Goal: Task Accomplishment & Management: Use online tool/utility

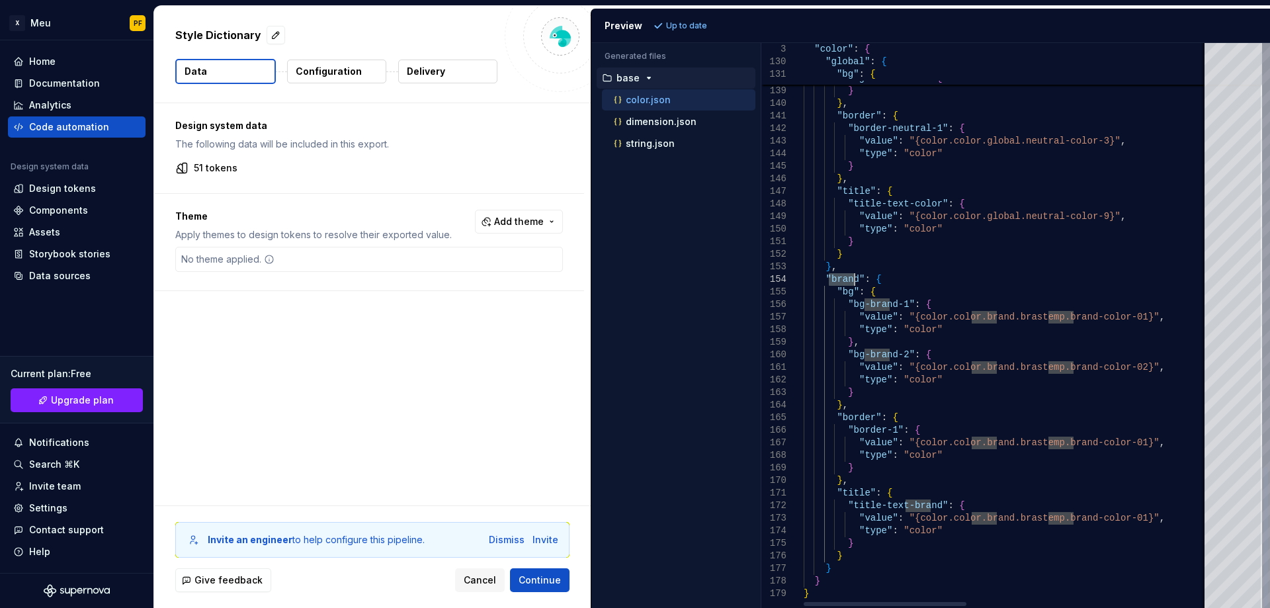
drag, startPoint x: 830, startPoint y: 281, endPoint x: 853, endPoint y: 281, distance: 23.2
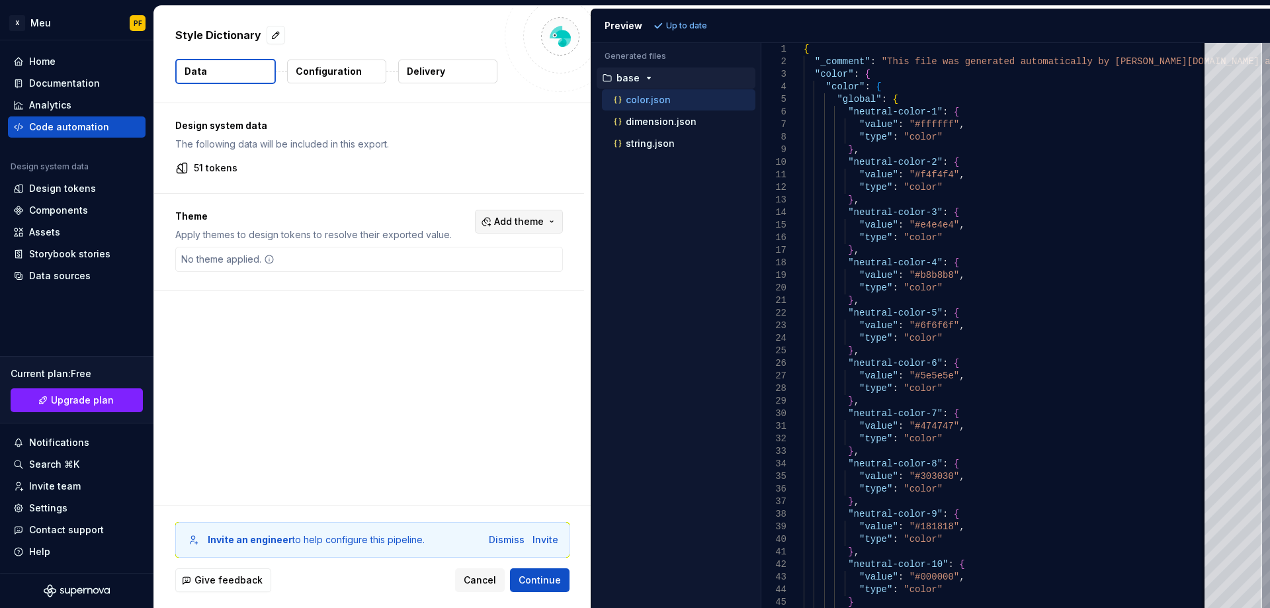
click at [548, 222] on button "Add theme" at bounding box center [519, 222] width 88 height 24
click at [464, 290] on div "BTP LIGHT" at bounding box center [453, 295] width 49 height 13
click at [454, 325] on span "BTP DARK" at bounding box center [484, 316] width 152 height 21
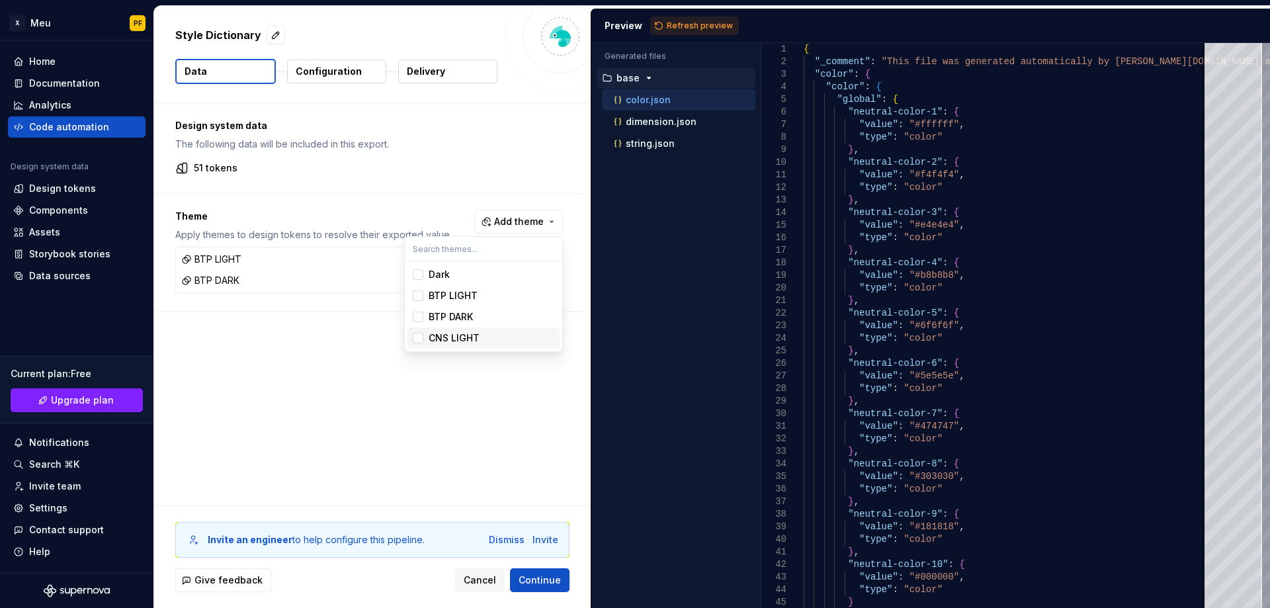
click at [458, 339] on div "CNS LIGHT" at bounding box center [454, 337] width 51 height 13
click at [670, 24] on html "X Meu PF Home Documentation Analytics Code automation Design system data Design…" at bounding box center [635, 304] width 1270 height 608
click at [670, 24] on span "Refresh preview" at bounding box center [700, 26] width 66 height 11
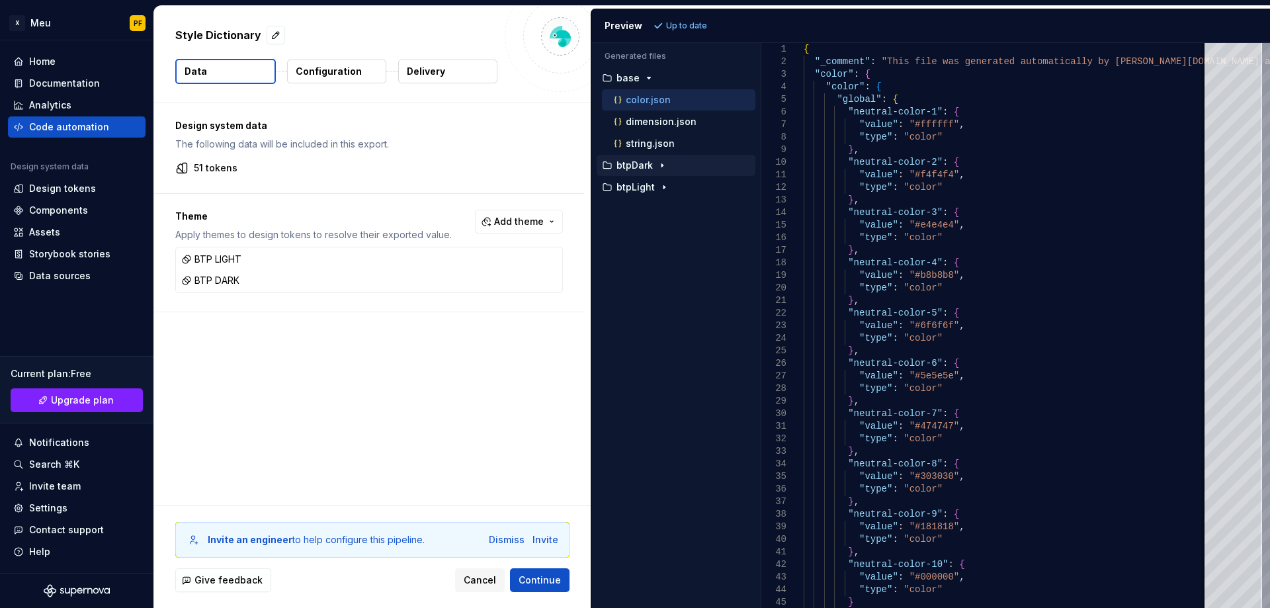
click at [648, 163] on p "btpDark" at bounding box center [635, 165] width 36 height 11
click at [647, 189] on p "btpLight" at bounding box center [636, 187] width 38 height 11
click at [652, 212] on p "color.json" at bounding box center [648, 209] width 45 height 11
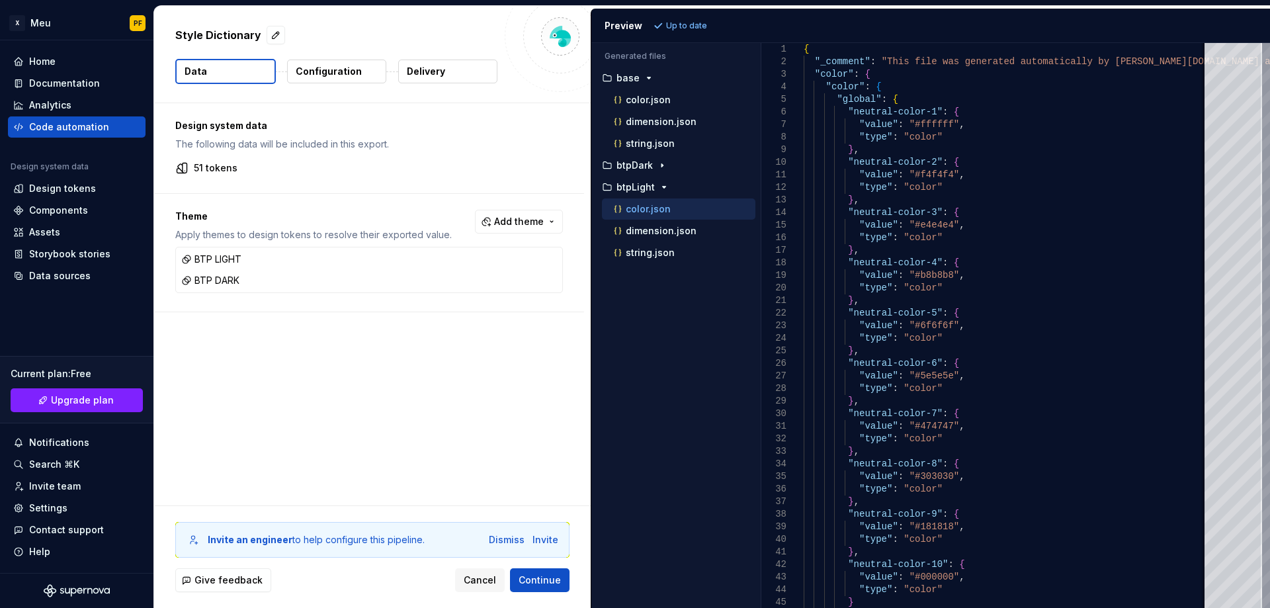
click at [652, 212] on p "color.json" at bounding box center [648, 209] width 45 height 11
click at [658, 169] on icon "button" at bounding box center [662, 165] width 11 height 11
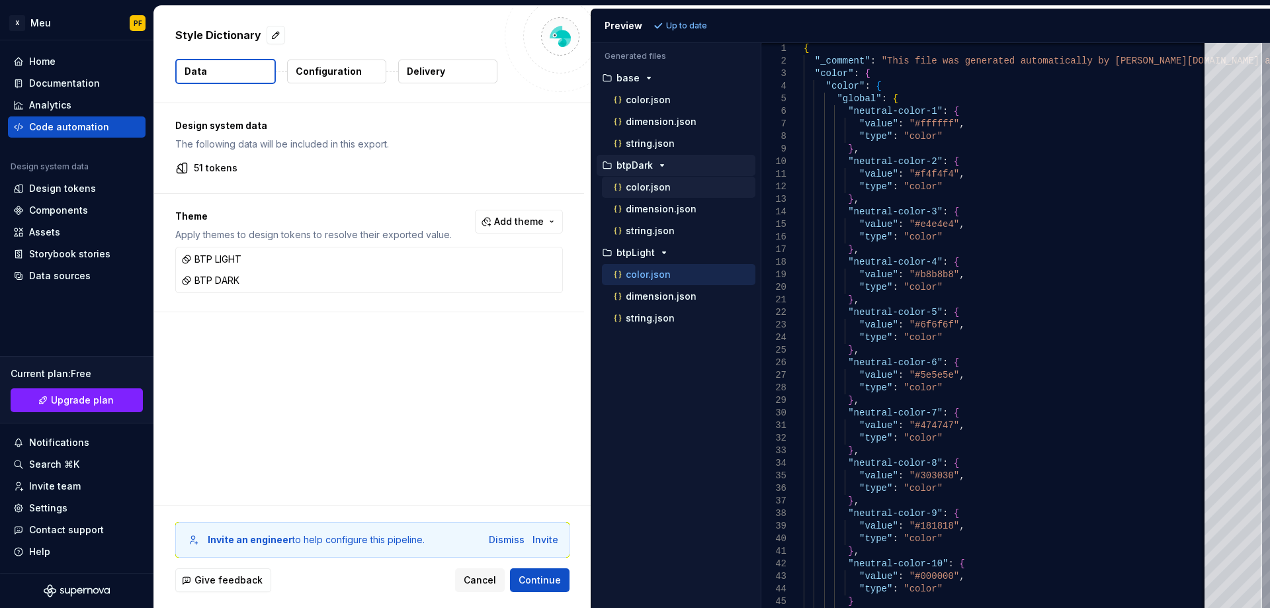
click at [656, 190] on p "color.json" at bounding box center [648, 187] width 45 height 11
click at [658, 212] on p "dimension.json" at bounding box center [661, 209] width 71 height 11
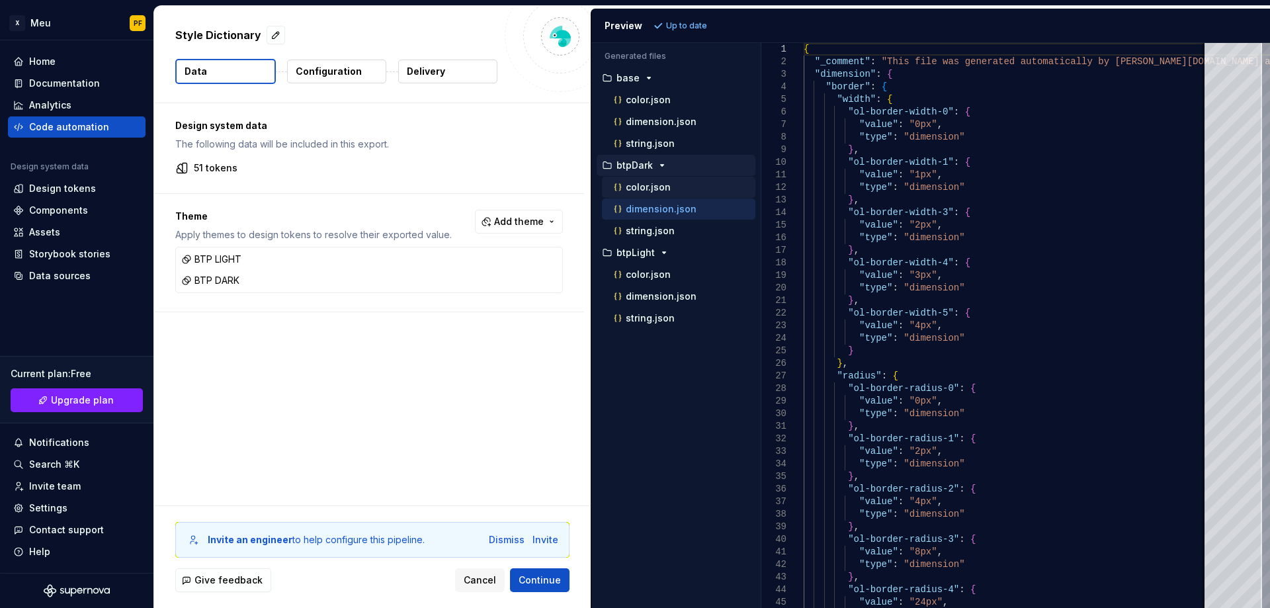
click at [656, 196] on div "color.json" at bounding box center [678, 187] width 153 height 21
click at [656, 187] on p "color.json" at bounding box center [648, 187] width 45 height 11
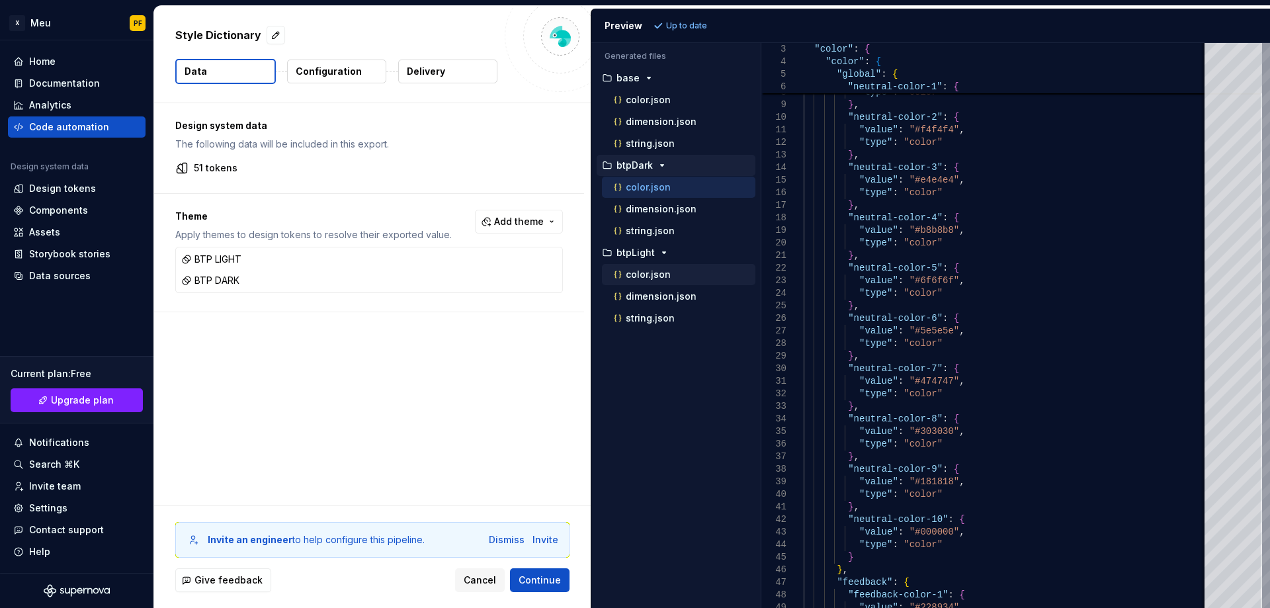
click at [651, 278] on p "color.json" at bounding box center [648, 274] width 45 height 11
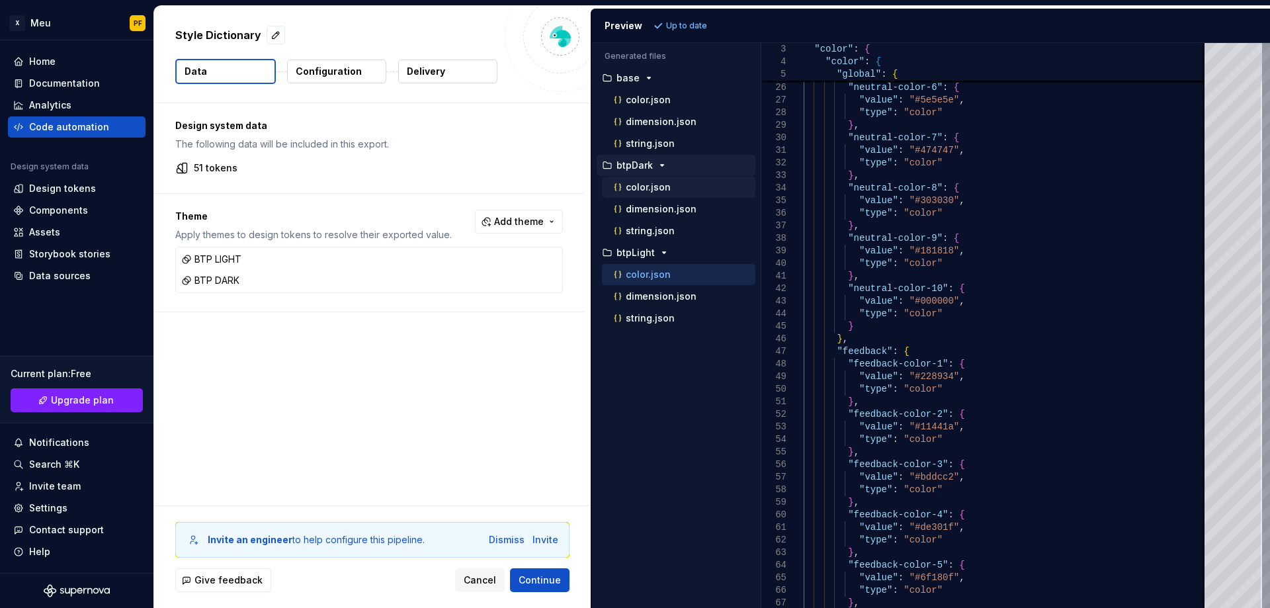
click at [649, 182] on p "color.json" at bounding box center [648, 187] width 45 height 11
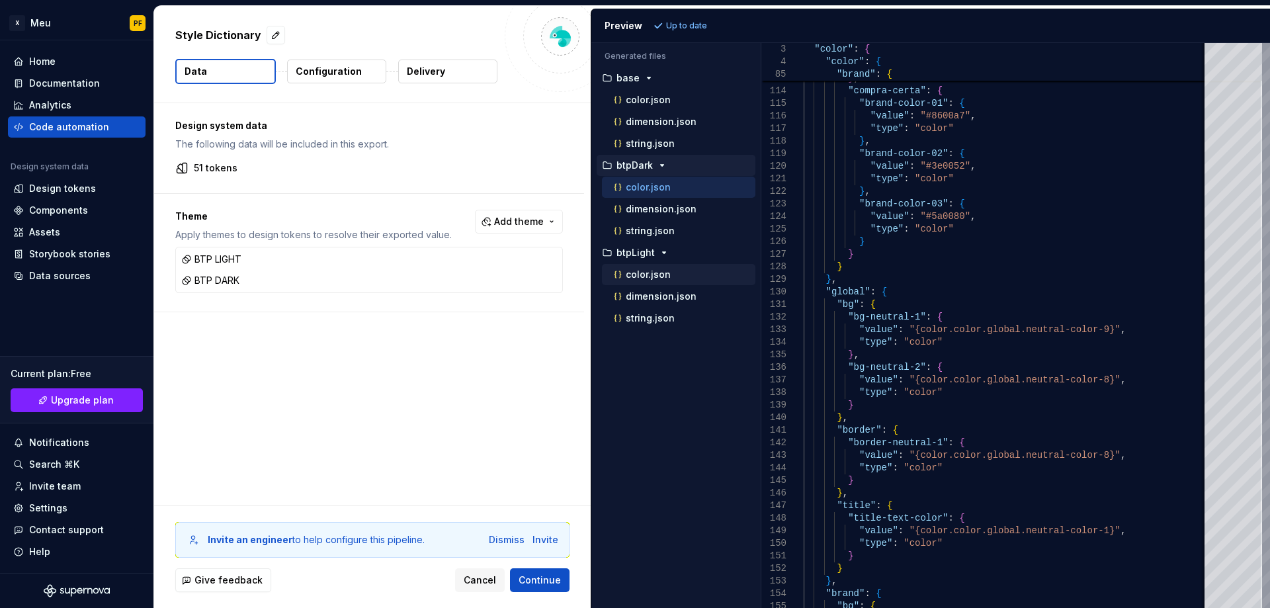
click at [677, 278] on div "color.json" at bounding box center [683, 274] width 144 height 13
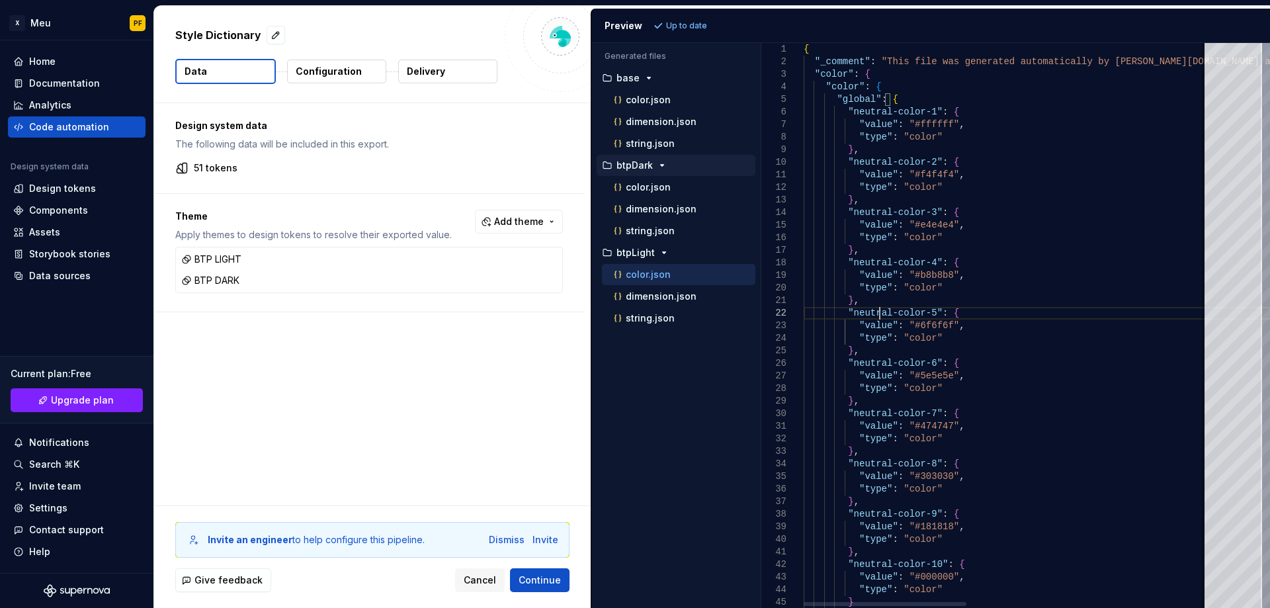
click at [639, 171] on button "btpDark" at bounding box center [676, 165] width 159 height 15
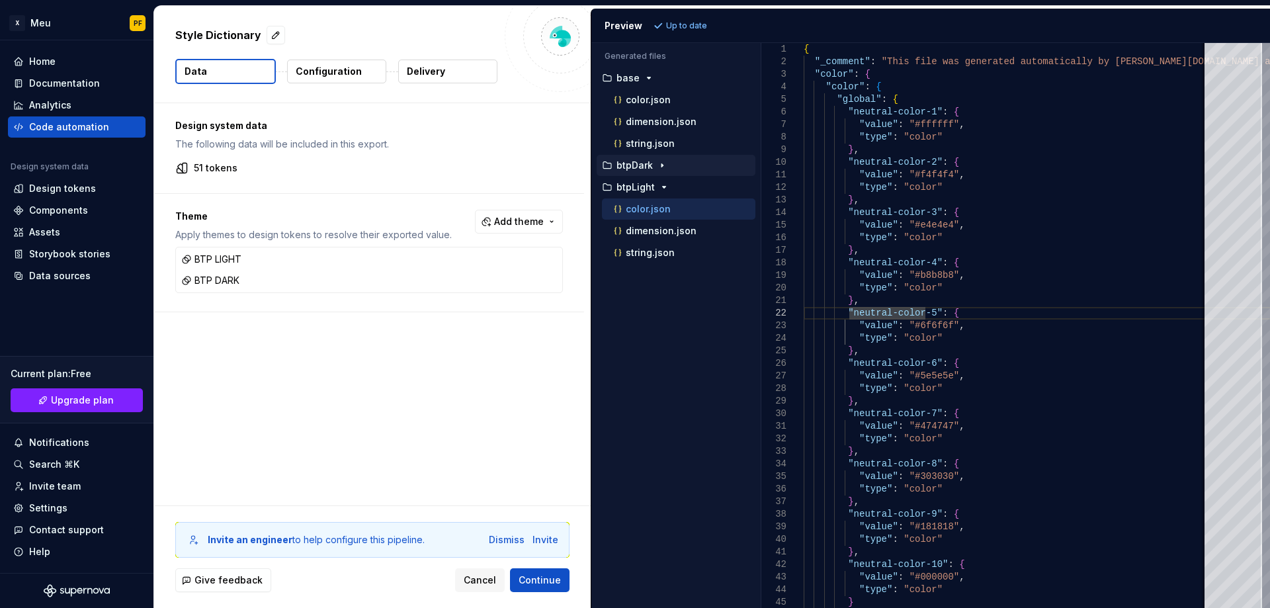
click at [639, 171] on button "btpDark" at bounding box center [676, 165] width 159 height 15
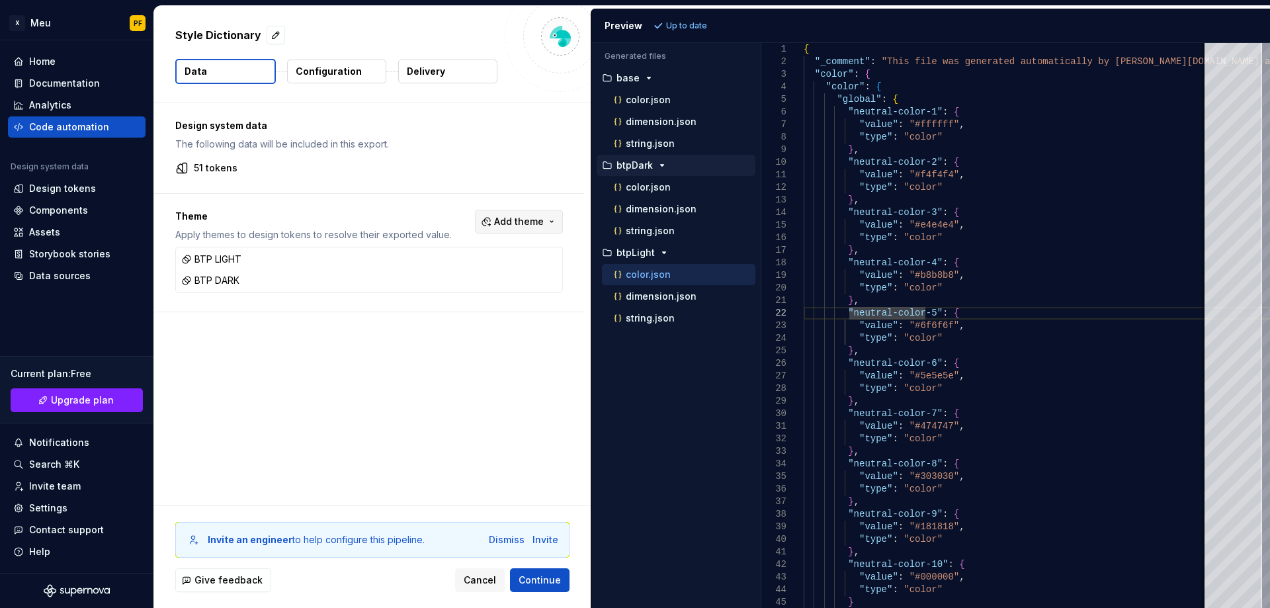
click at [550, 216] on button "Add theme" at bounding box center [519, 222] width 88 height 24
click at [470, 341] on div "CNS LIGHT" at bounding box center [454, 337] width 51 height 13
click at [674, 26] on html "X Meu PF Home Documentation Analytics Code automation Design system data Design…" at bounding box center [635, 304] width 1270 height 608
click at [674, 26] on span "Refresh preview" at bounding box center [700, 26] width 66 height 11
click at [635, 341] on p "cnsLight" at bounding box center [637, 340] width 40 height 11
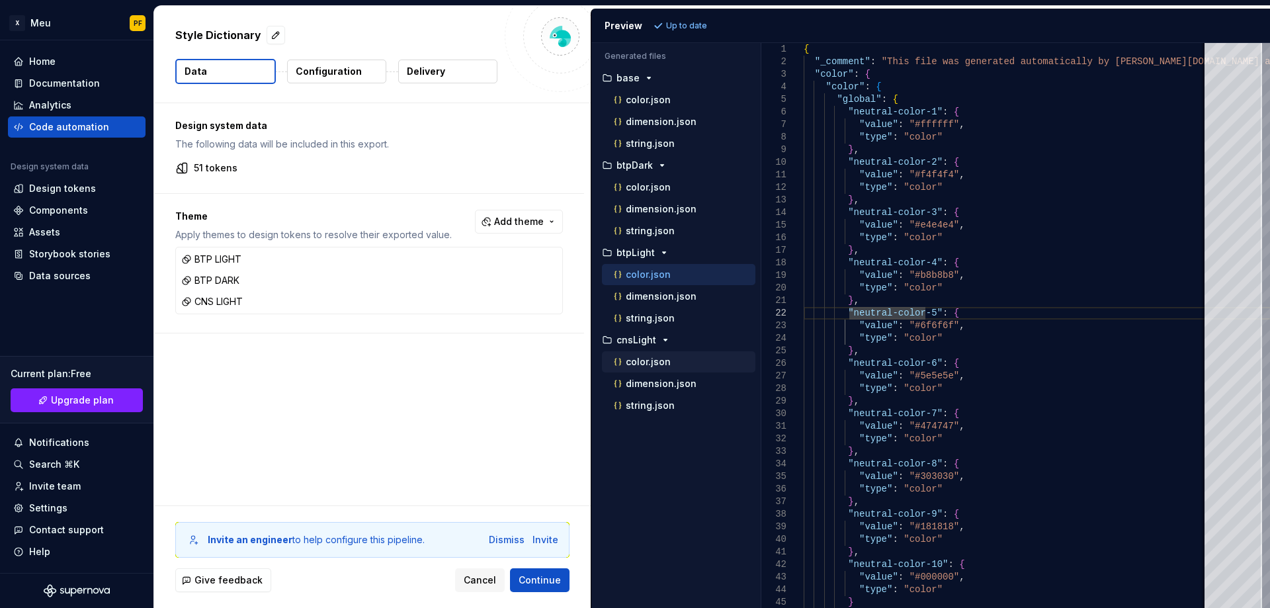
click at [642, 363] on p "color.json" at bounding box center [648, 362] width 45 height 11
type textarea "**********"
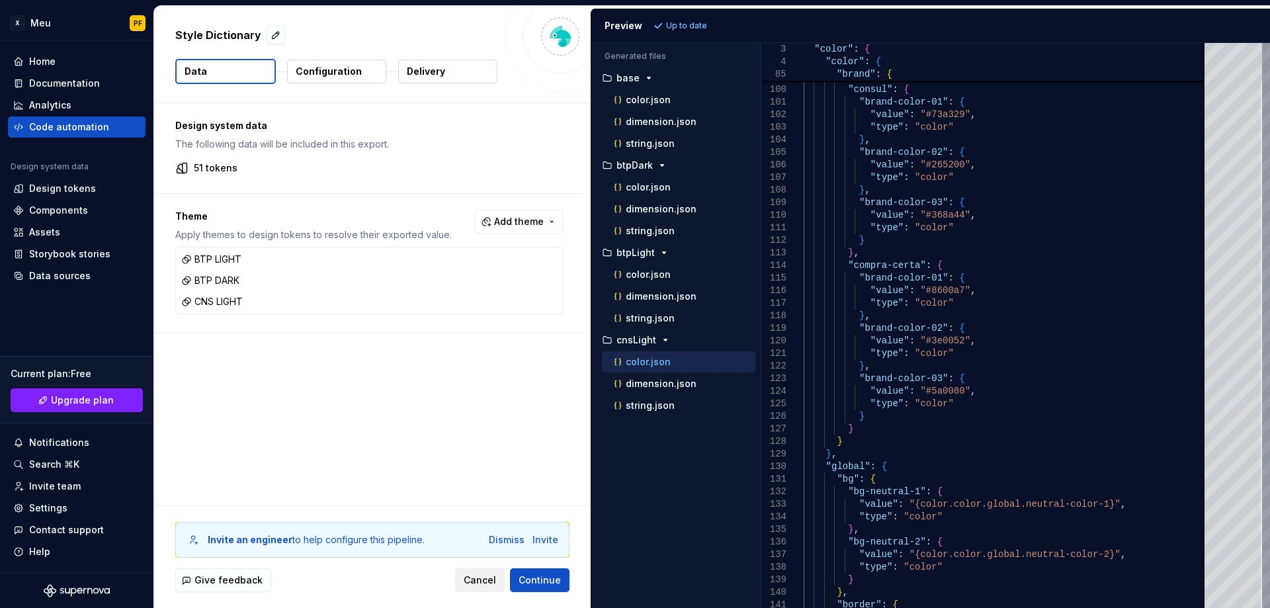
click at [476, 578] on span "Cancel" at bounding box center [480, 580] width 32 height 13
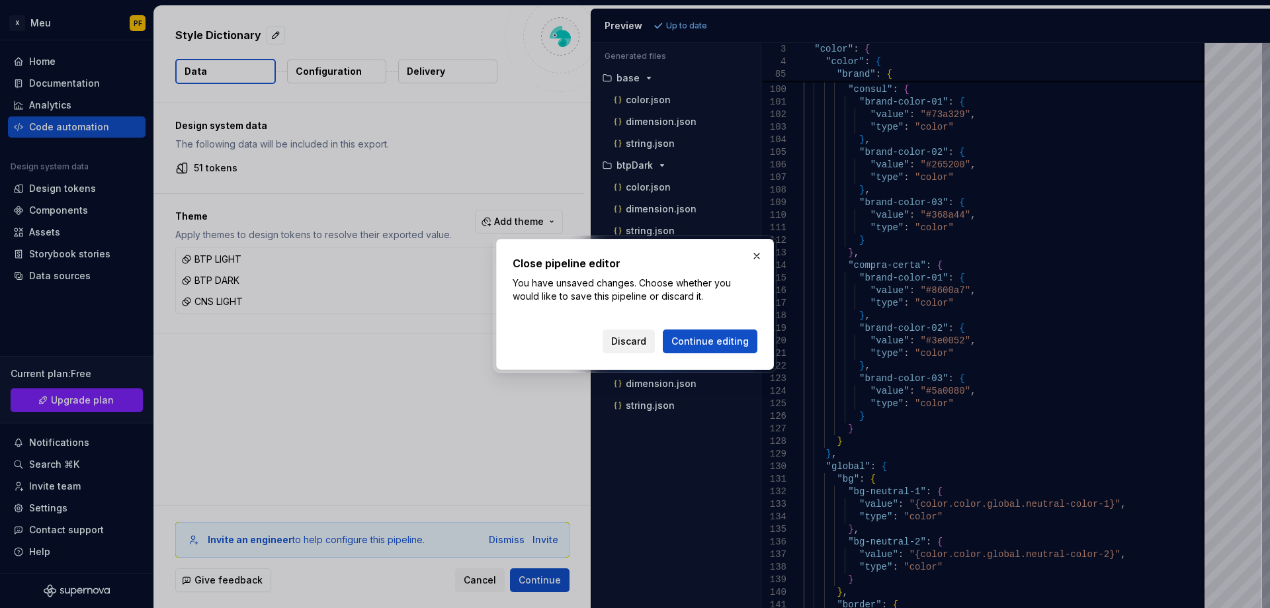
click at [628, 340] on span "Discard" at bounding box center [628, 341] width 35 height 13
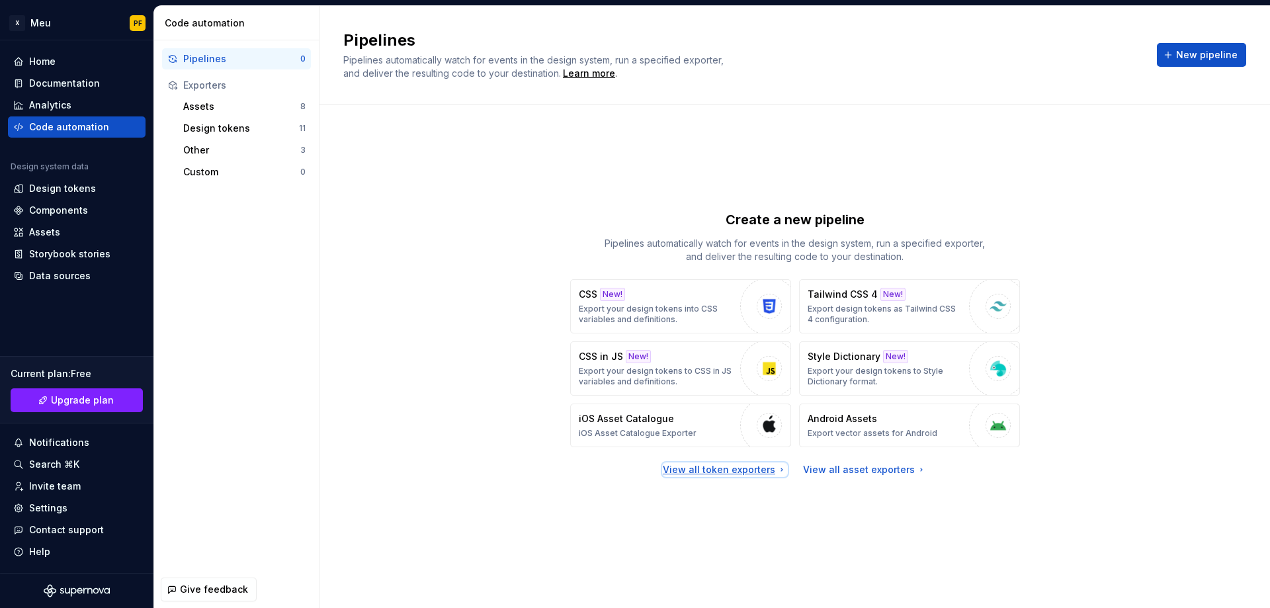
click at [687, 465] on div "View all token exporters" at bounding box center [725, 469] width 124 height 13
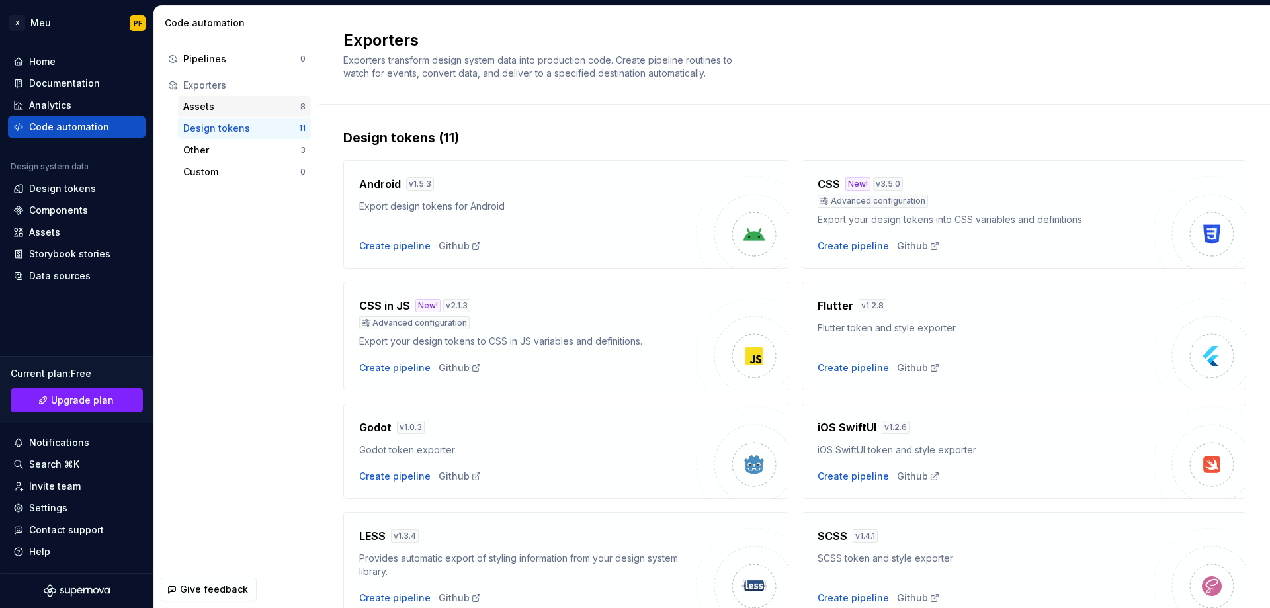
click at [208, 110] on div "Assets" at bounding box center [241, 106] width 117 height 13
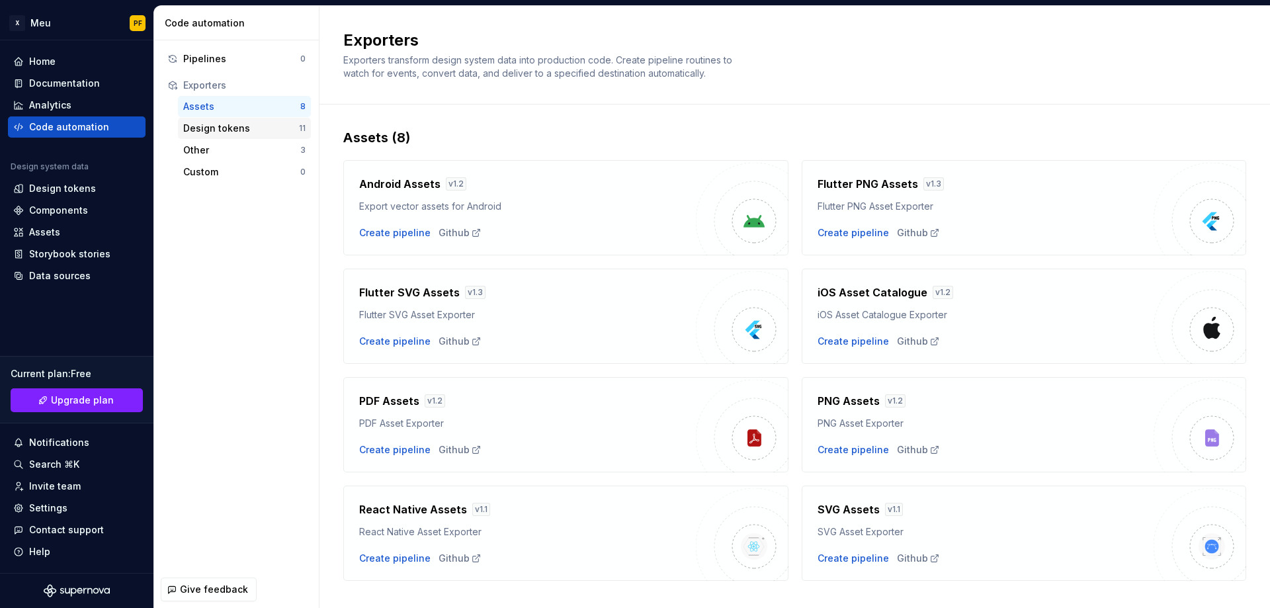
click at [209, 132] on div "Design tokens" at bounding box center [241, 128] width 116 height 13
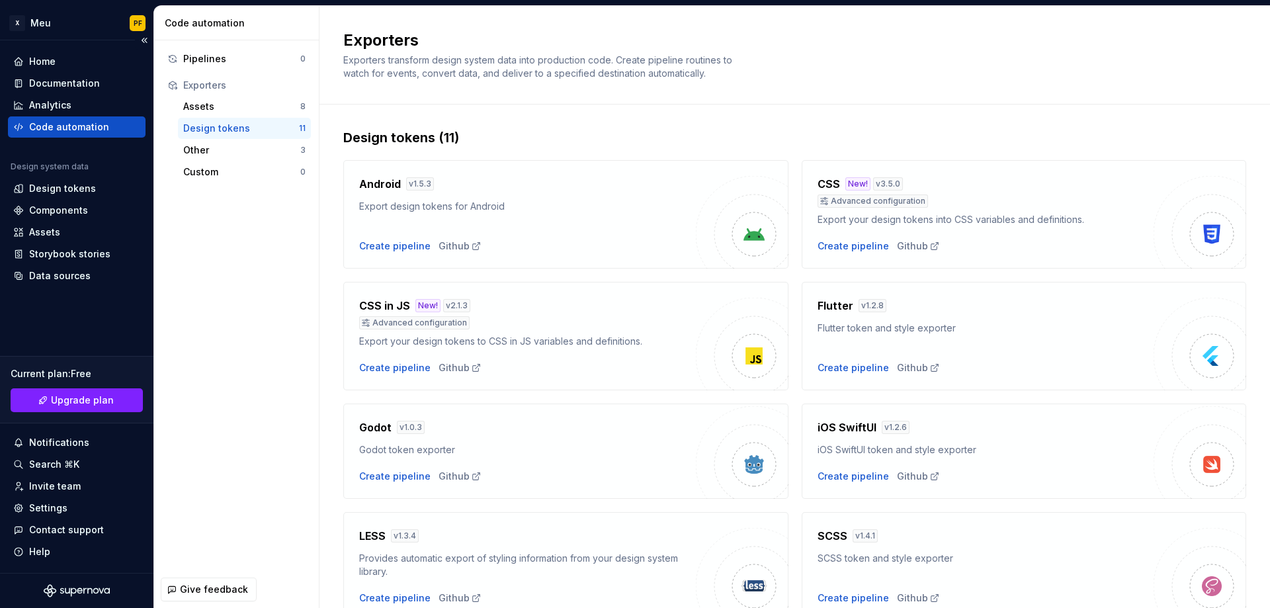
click at [74, 134] on div "Code automation" at bounding box center [77, 126] width 138 height 21
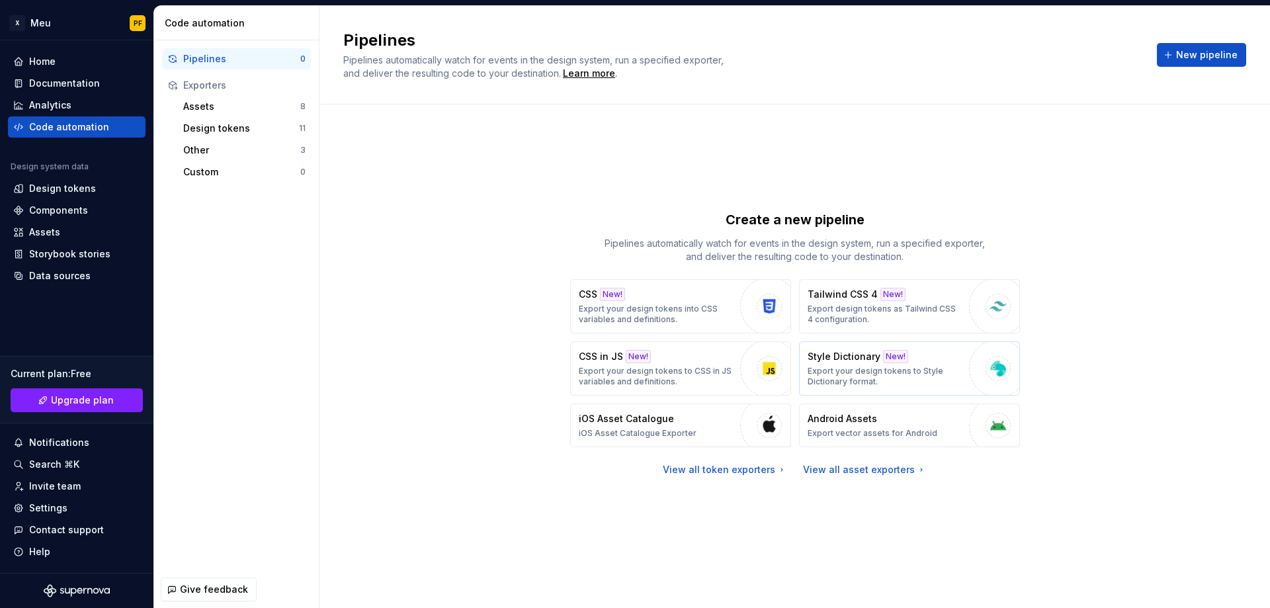
click at [847, 357] on p "Style Dictionary" at bounding box center [844, 356] width 73 height 13
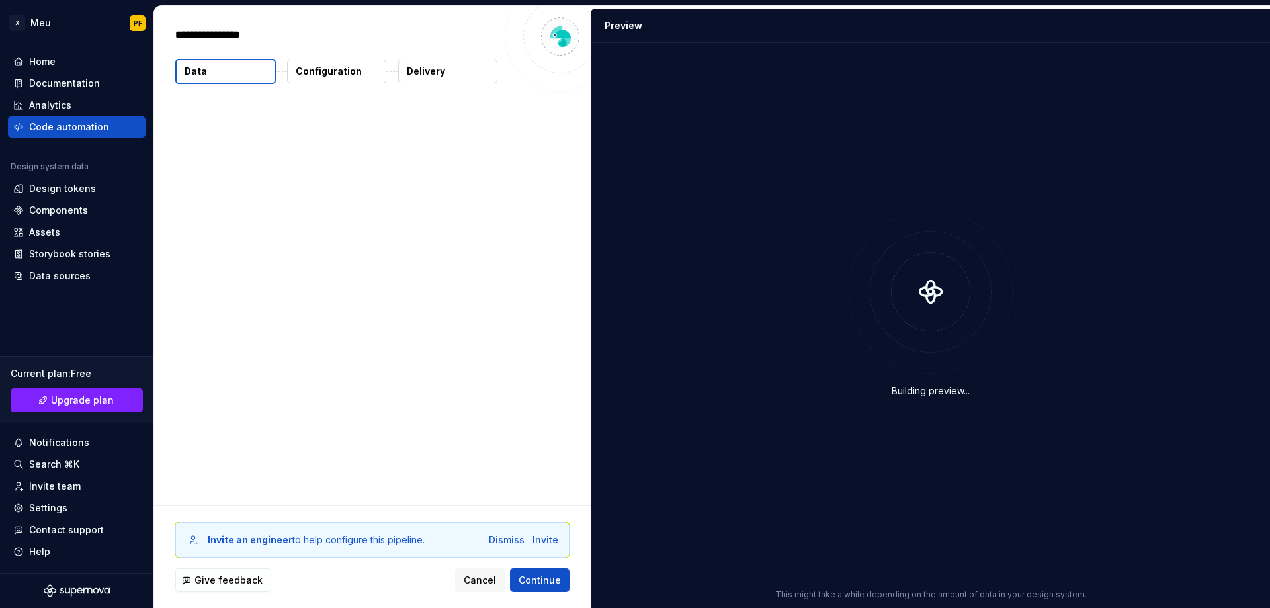
type textarea "*"
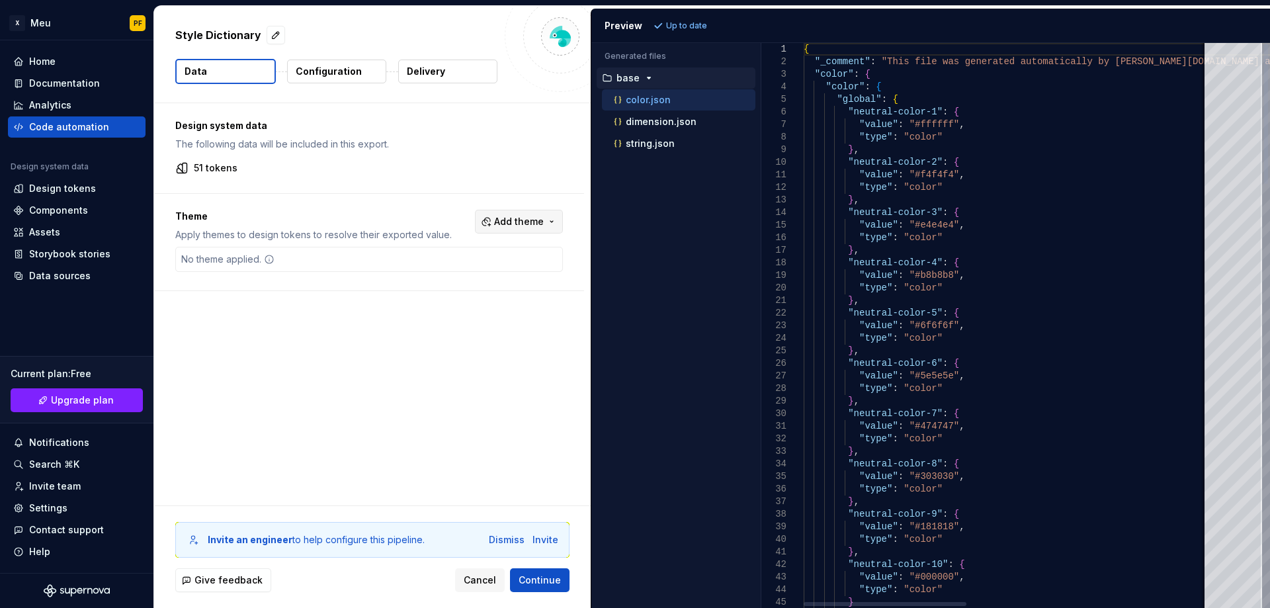
click at [508, 218] on span "Add theme" at bounding box center [519, 221] width 50 height 13
click at [1023, 311] on html "X Meu PF Home Documentation Analytics Code automation Design system data Design…" at bounding box center [635, 304] width 1270 height 608
click at [531, 220] on span "Add theme" at bounding box center [519, 221] width 50 height 13
click at [441, 277] on div "Dark" at bounding box center [439, 274] width 21 height 13
click at [687, 26] on html "X Meu PF Home Documentation Analytics Code automation Design system data Design…" at bounding box center [635, 304] width 1270 height 608
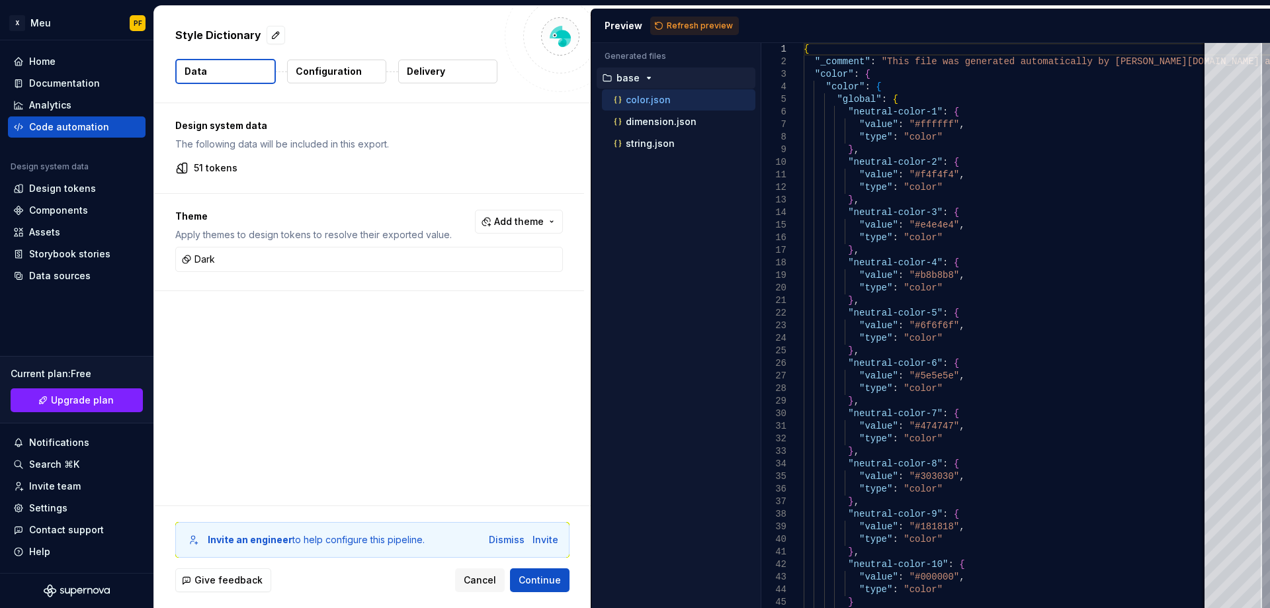
click at [687, 26] on span "Refresh preview" at bounding box center [700, 26] width 66 height 11
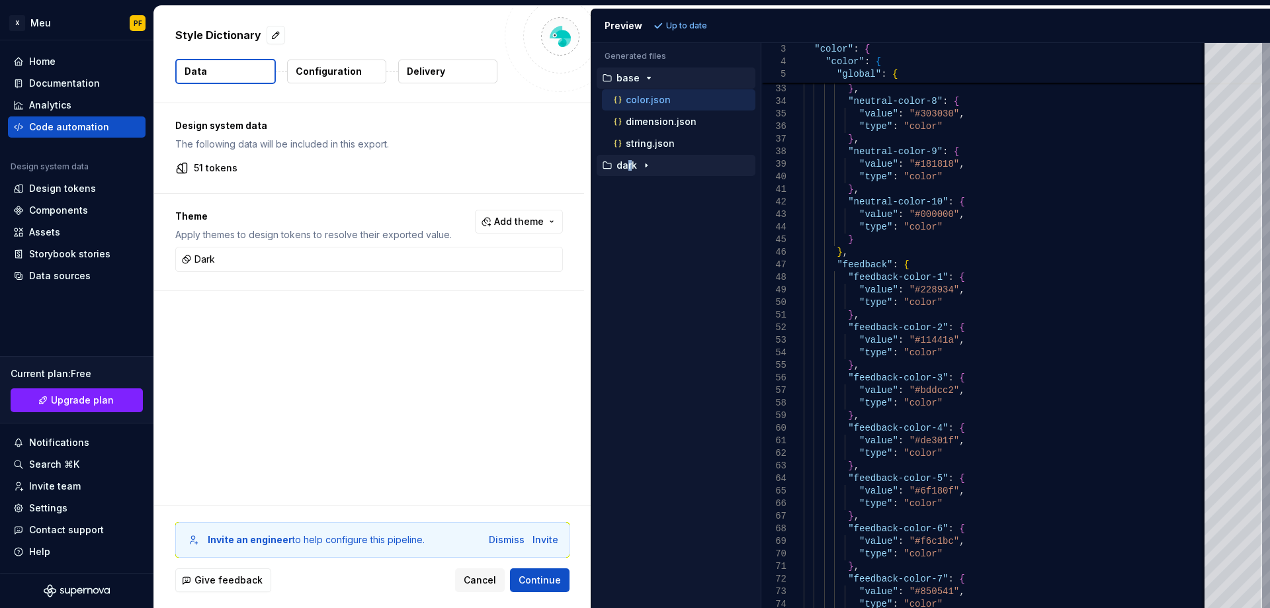
drag, startPoint x: 633, startPoint y: 175, endPoint x: 627, endPoint y: 160, distance: 16.3
click at [627, 160] on div "dark" at bounding box center [676, 165] width 159 height 21
click at [627, 160] on p "dark" at bounding box center [627, 165] width 21 height 11
click at [639, 191] on p "color.json" at bounding box center [648, 187] width 45 height 11
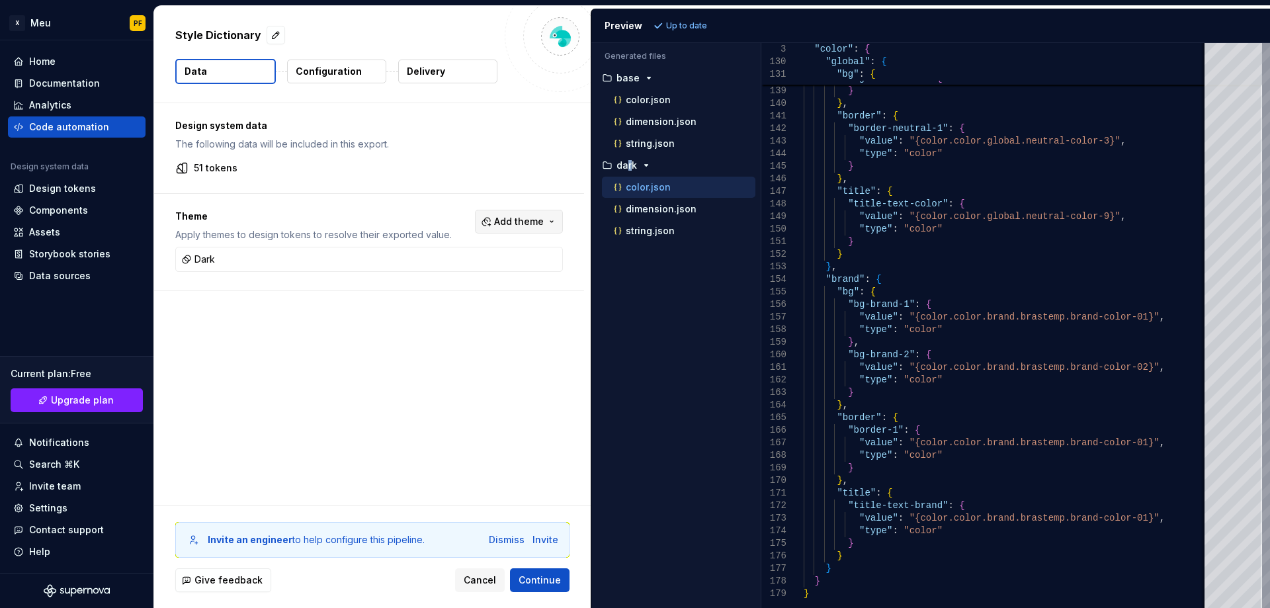
click at [527, 226] on span "Add theme" at bounding box center [519, 221] width 50 height 13
click at [420, 275] on div "Suggestions" at bounding box center [418, 274] width 11 height 11
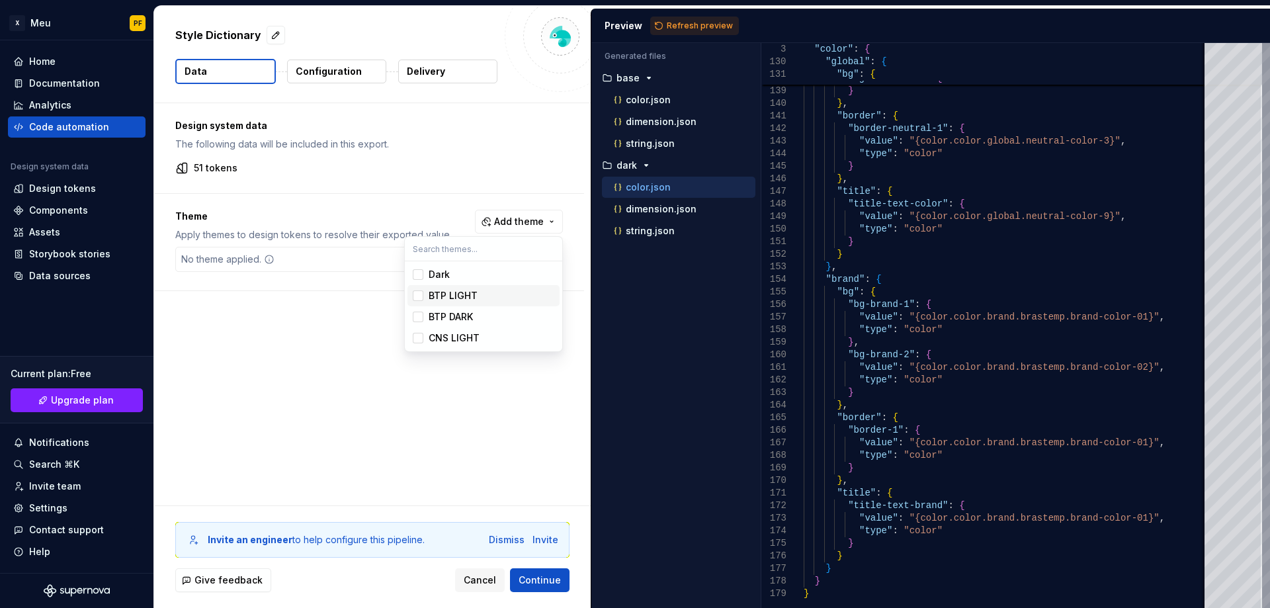
click at [420, 296] on div "Suggestions" at bounding box center [418, 295] width 11 height 11
click at [421, 318] on div "Suggestions" at bounding box center [418, 317] width 11 height 11
click at [663, 21] on html "X Meu PF Home Documentation Analytics Code automation Design system data Design…" at bounding box center [635, 304] width 1270 height 608
click at [663, 21] on button "Refresh preview" at bounding box center [694, 26] width 89 height 19
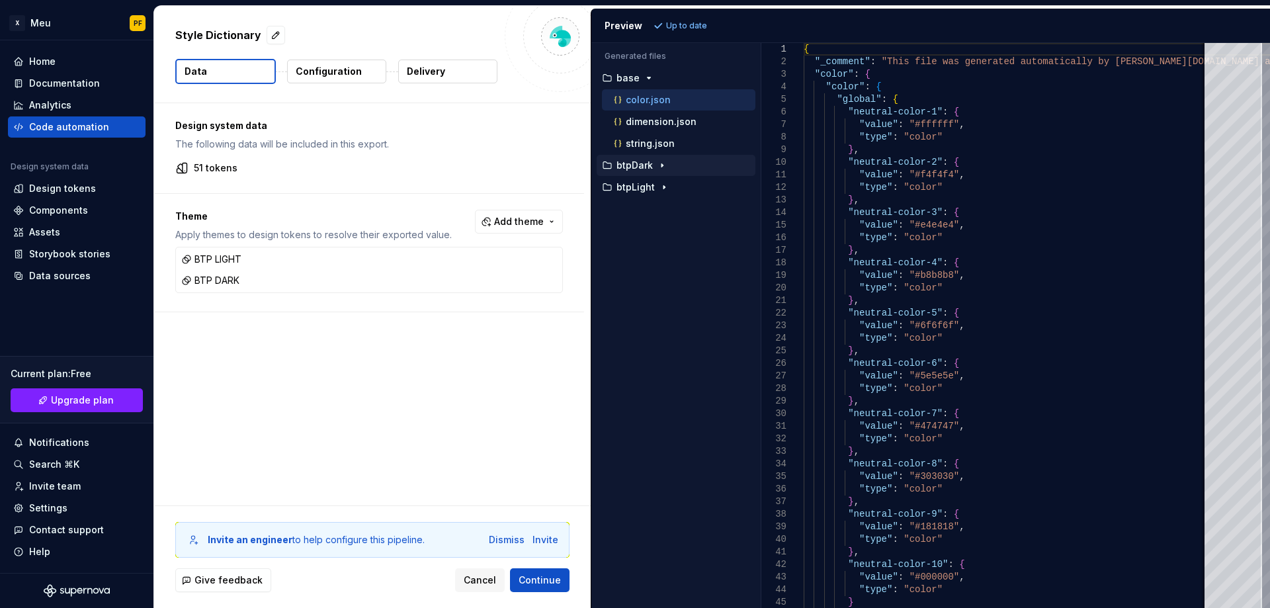
click at [633, 161] on p "btpDark" at bounding box center [635, 165] width 36 height 11
click at [638, 193] on div "color.json" at bounding box center [683, 187] width 144 height 13
type textarea "**********"
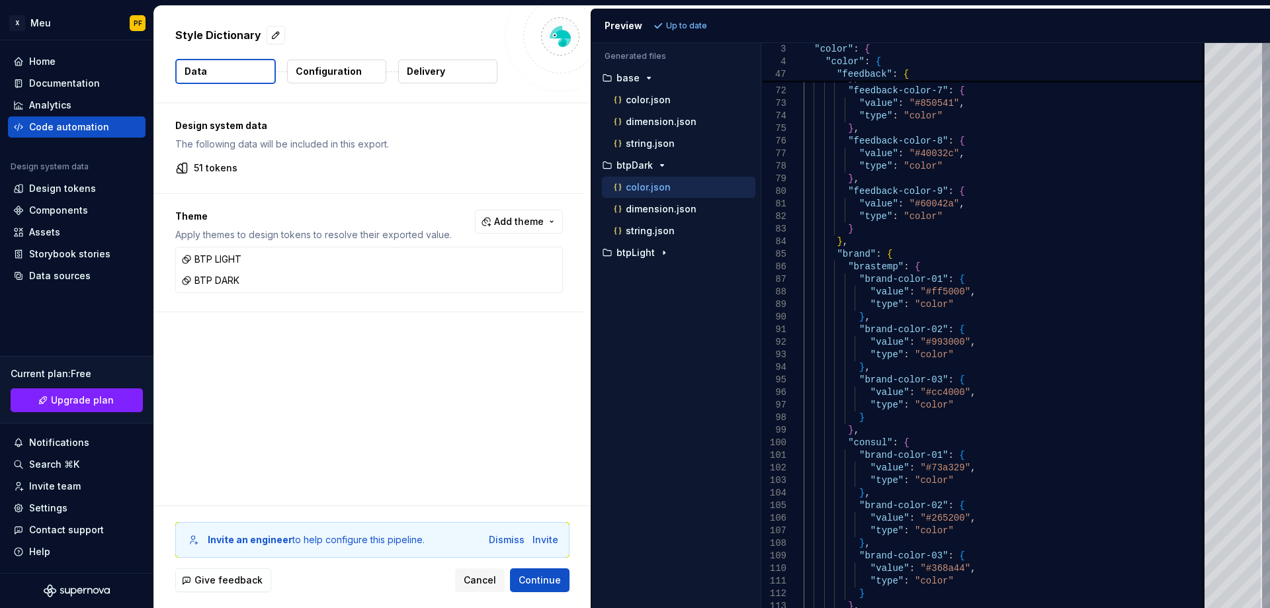
click at [325, 74] on p "Configuration" at bounding box center [329, 71] width 66 height 13
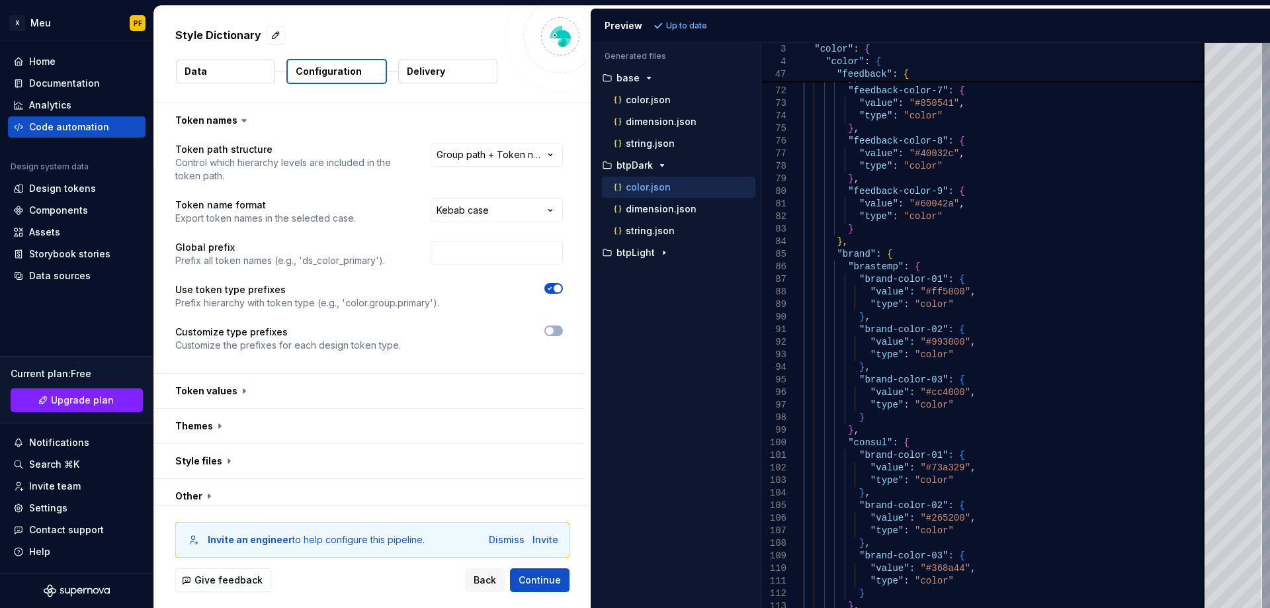
click at [423, 78] on button "Delivery" at bounding box center [447, 72] width 99 height 24
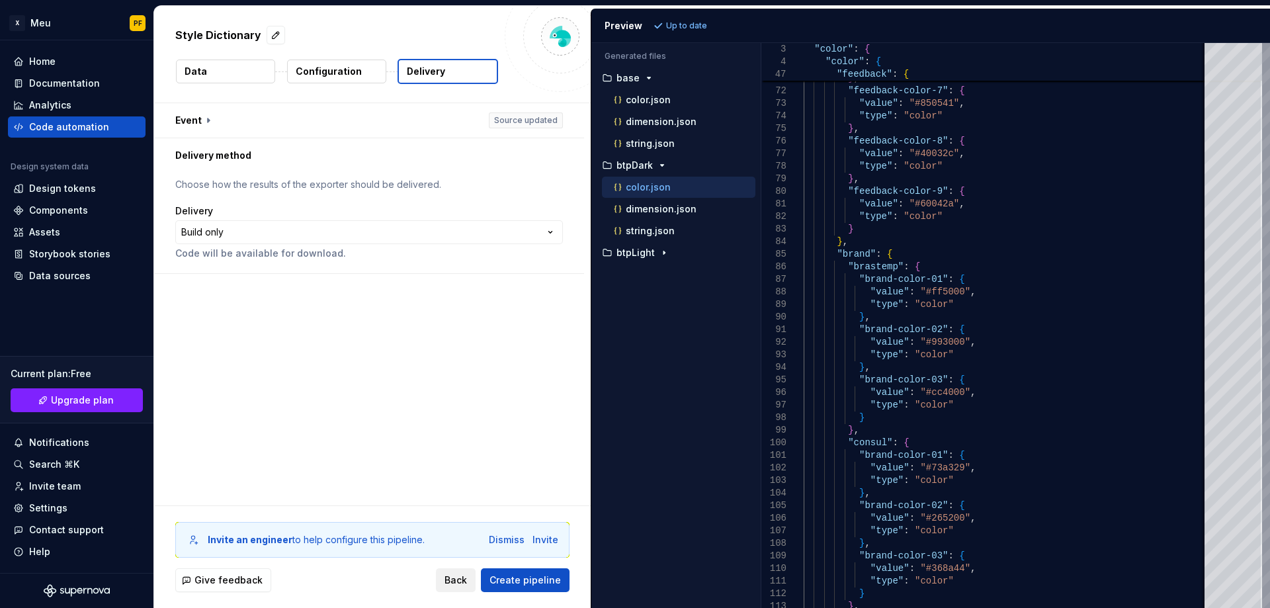
click at [458, 584] on span "Back" at bounding box center [456, 580] width 22 height 13
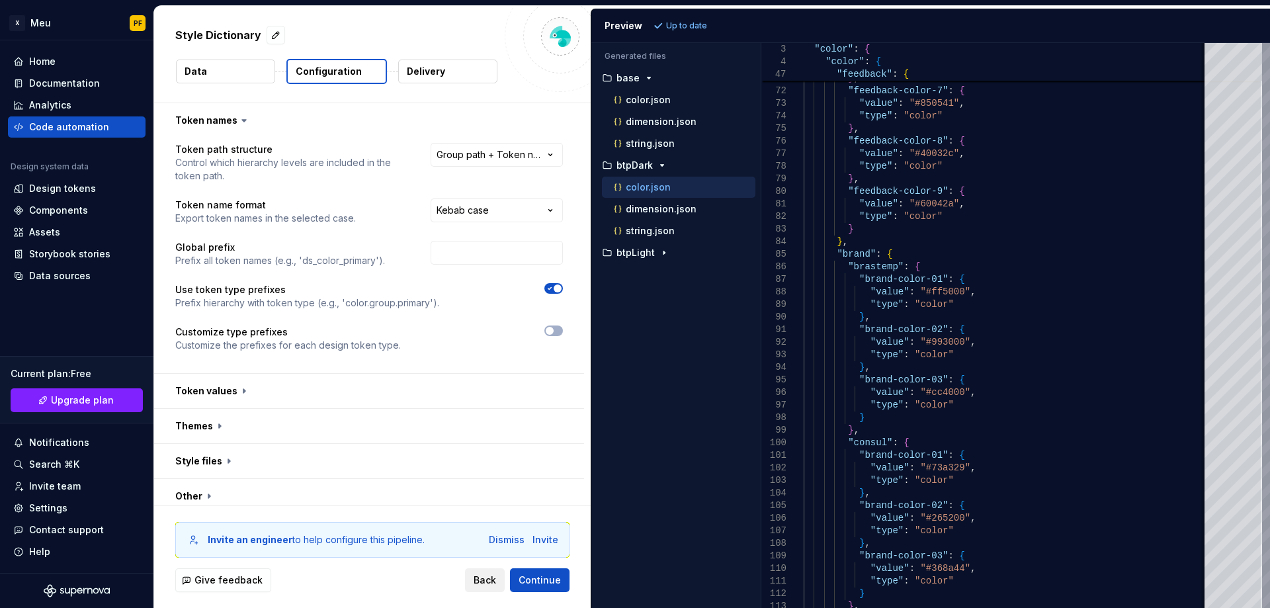
click at [487, 584] on span "Back" at bounding box center [485, 580] width 22 height 13
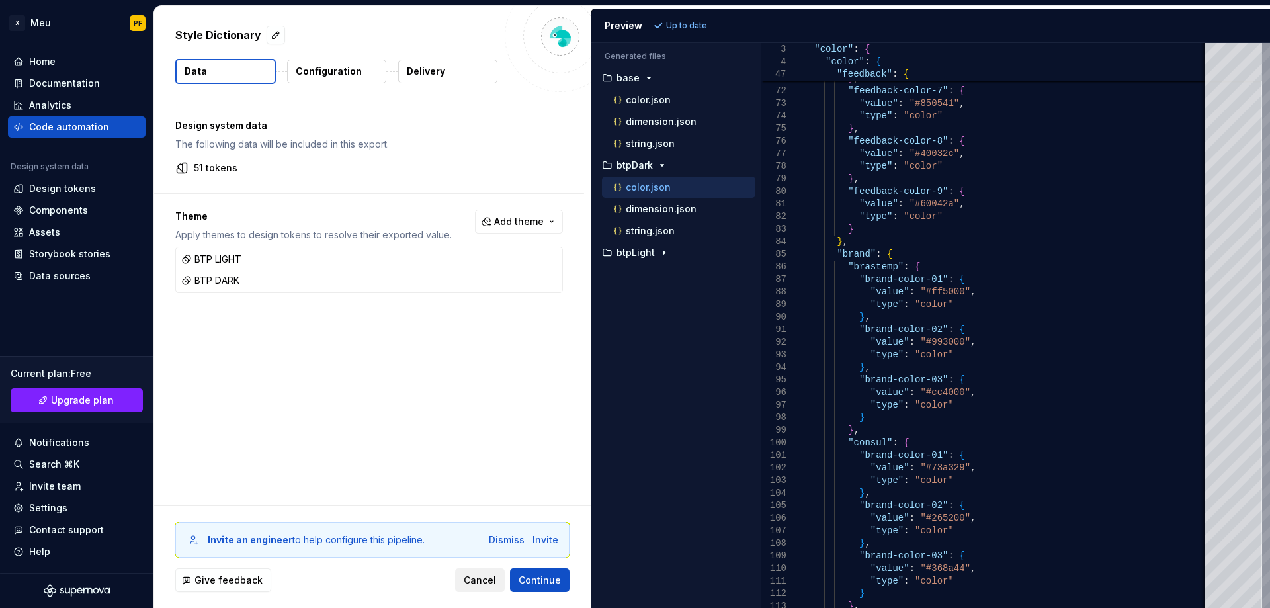
click at [479, 576] on span "Cancel" at bounding box center [480, 580] width 32 height 13
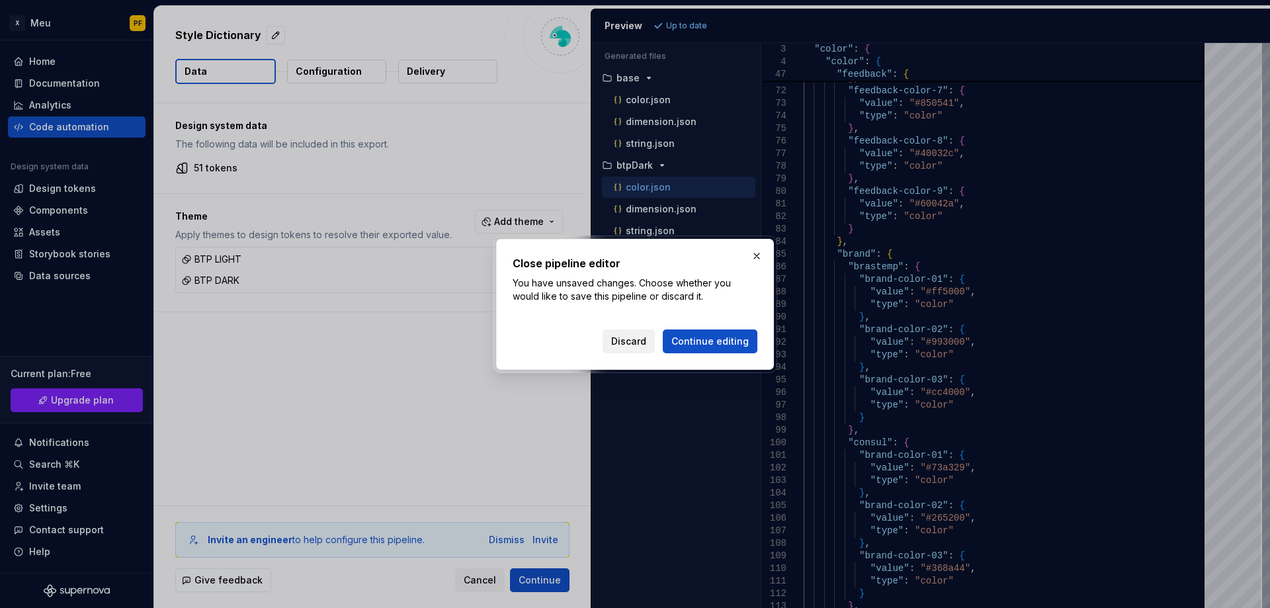
click at [618, 347] on span "Discard" at bounding box center [628, 341] width 35 height 13
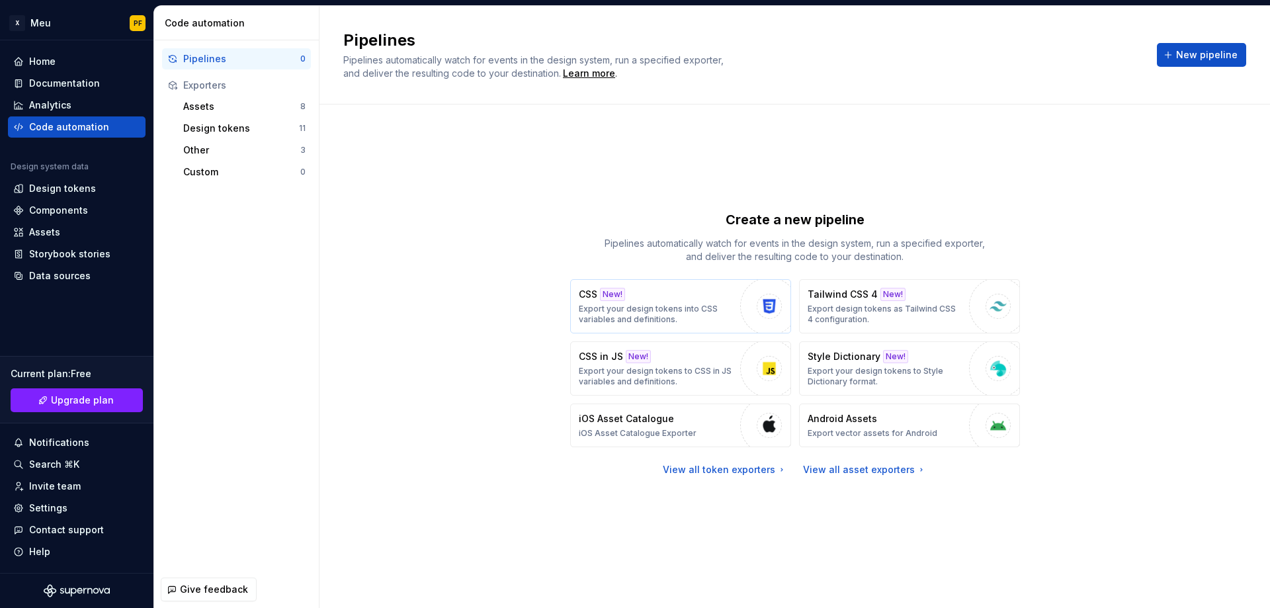
click at [671, 308] on p "Export your design tokens into CSS variables and definitions." at bounding box center [656, 314] width 155 height 21
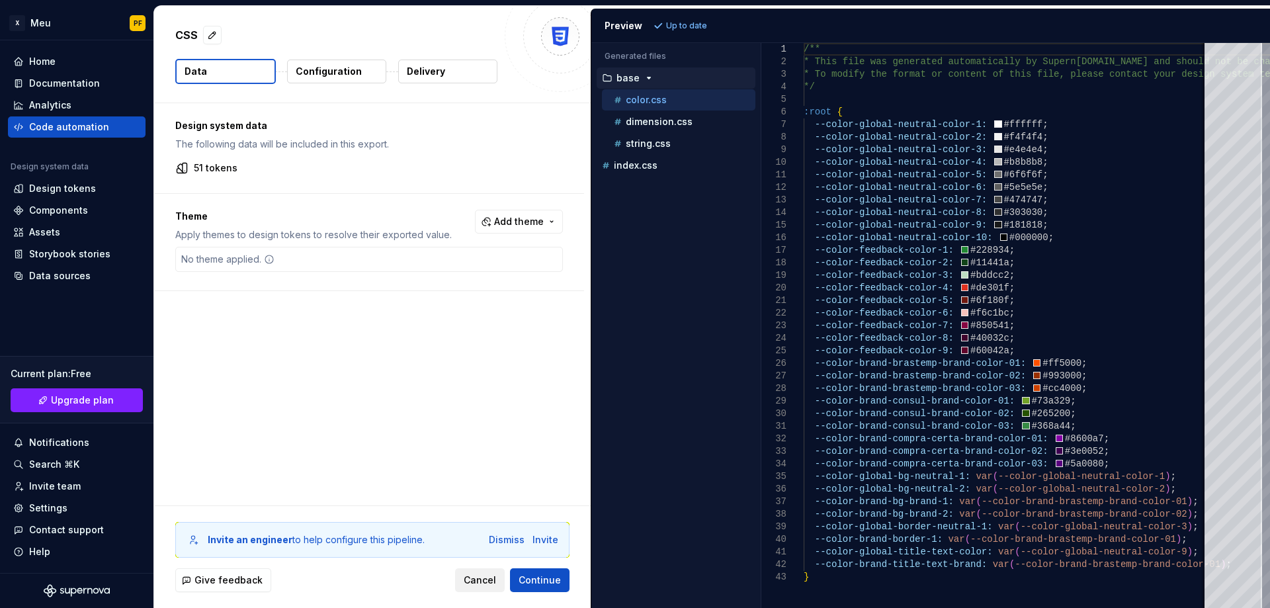
click at [477, 586] on span "Cancel" at bounding box center [480, 580] width 32 height 13
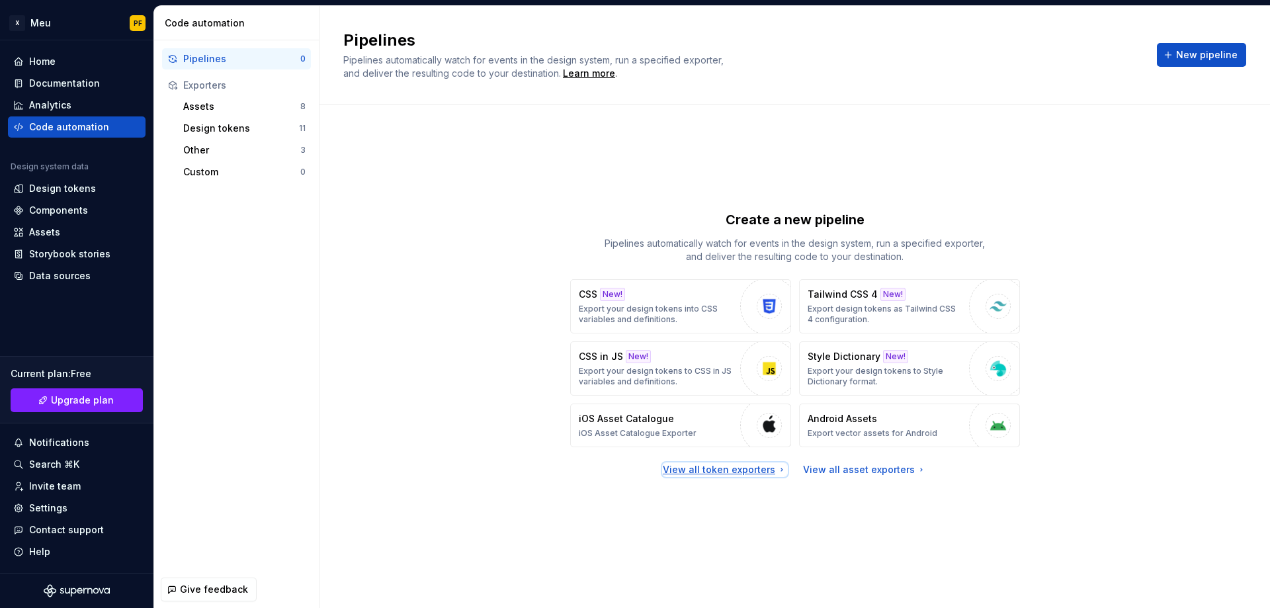
click at [741, 471] on div "View all token exporters" at bounding box center [725, 469] width 124 height 13
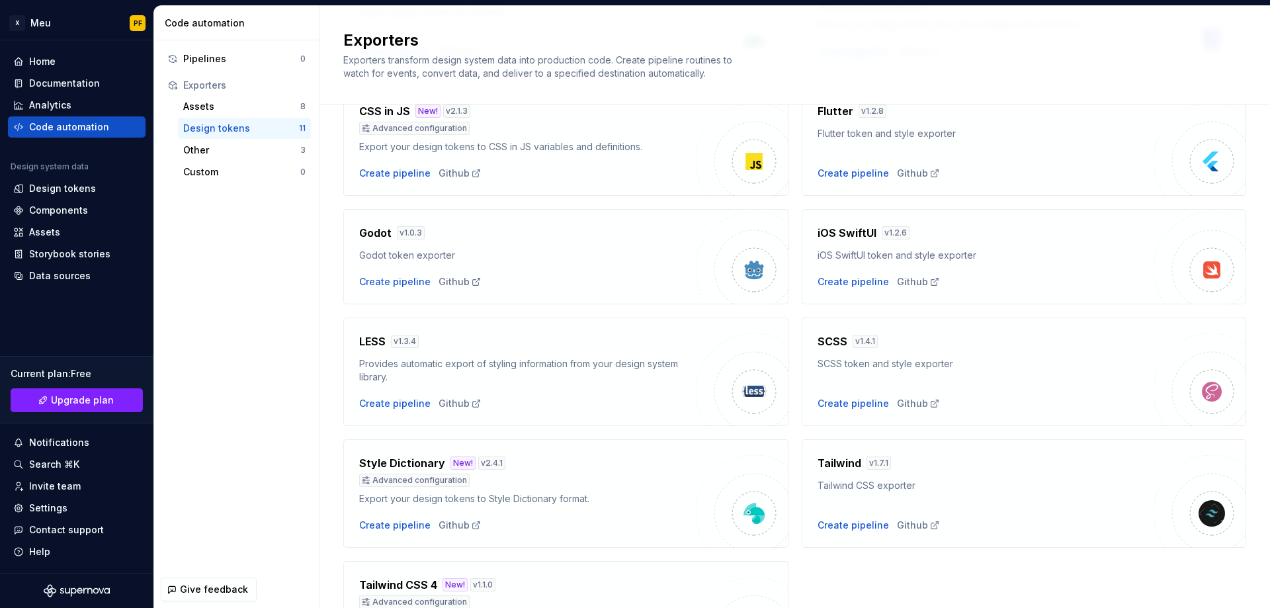
scroll to position [137, 0]
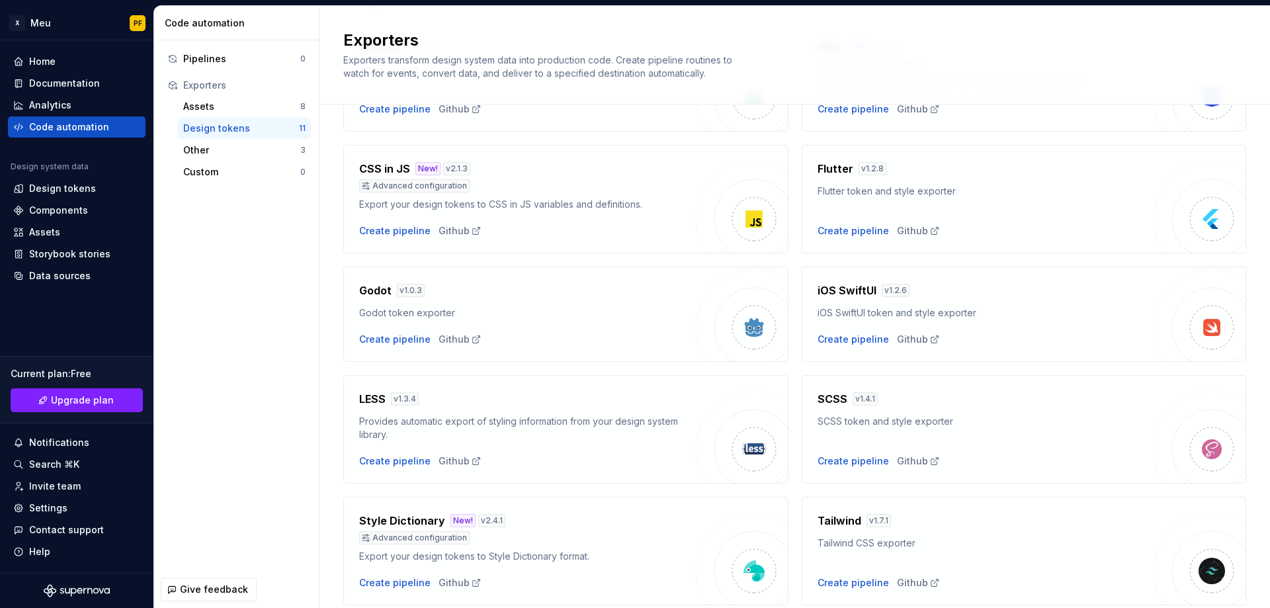
click at [608, 203] on div "Export your design tokens to CSS in JS variables and definitions." at bounding box center [527, 204] width 337 height 13
click at [398, 224] on div "Create pipeline" at bounding box center [394, 230] width 71 height 13
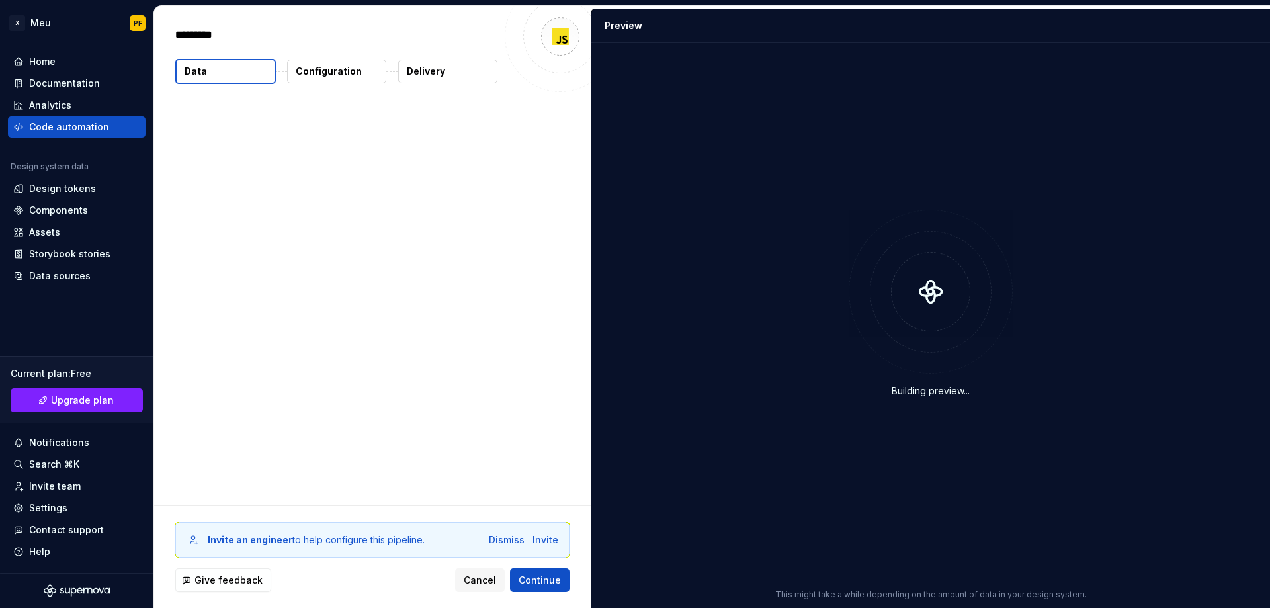
type textarea "*"
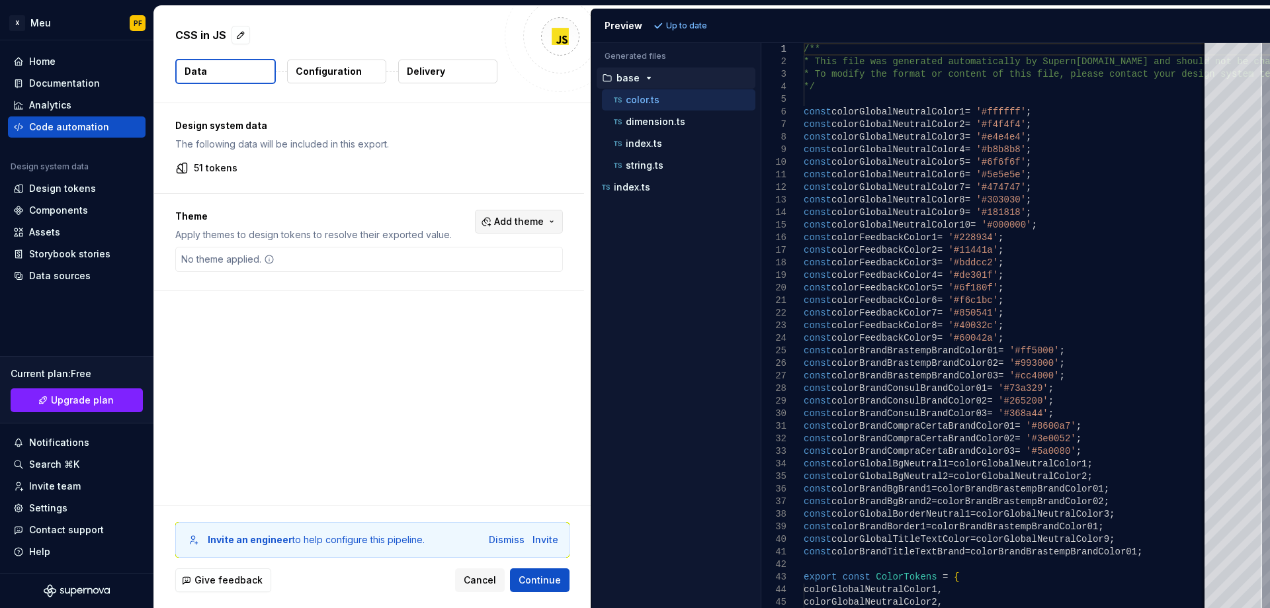
click at [517, 222] on span "Add theme" at bounding box center [519, 221] width 50 height 13
click at [485, 297] on div "BTP LIGHT" at bounding box center [492, 295] width 126 height 13
click at [468, 324] on span "BTP DARK" at bounding box center [484, 316] width 152 height 21
click at [694, 23] on html "X Meu PF Home Documentation Analytics Code automation Design system data Design…" at bounding box center [635, 304] width 1270 height 608
click at [694, 23] on span "Refresh preview" at bounding box center [700, 26] width 66 height 11
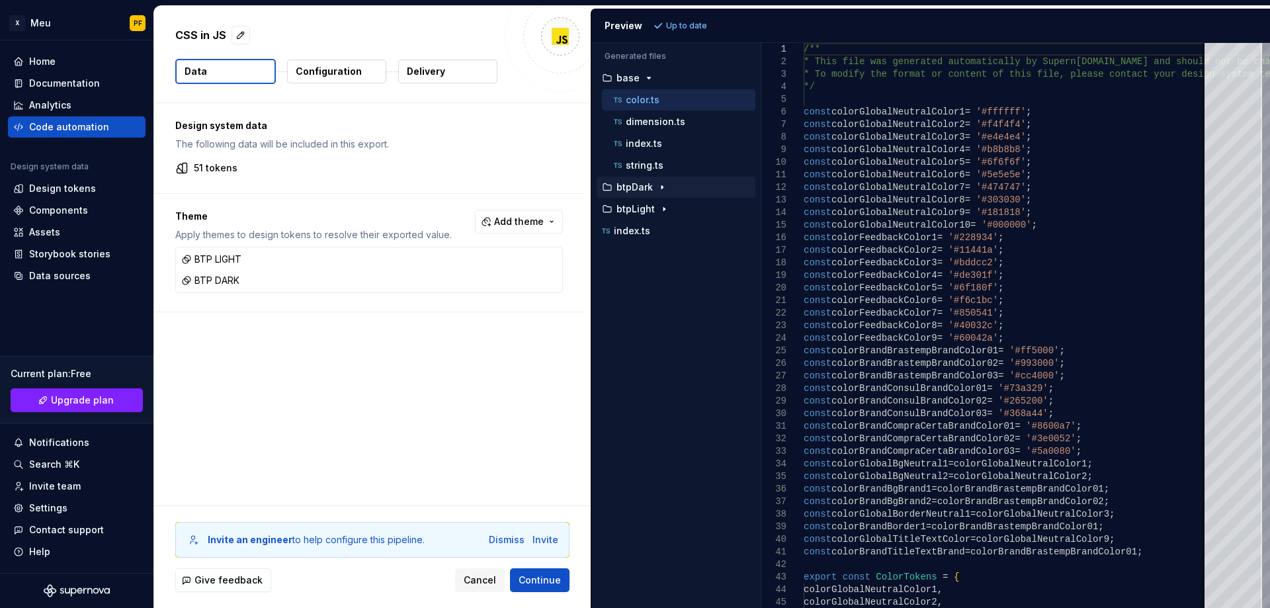
click at [638, 189] on p "btpDark" at bounding box center [635, 187] width 36 height 11
click at [644, 211] on p "color.ts" at bounding box center [643, 209] width 34 height 11
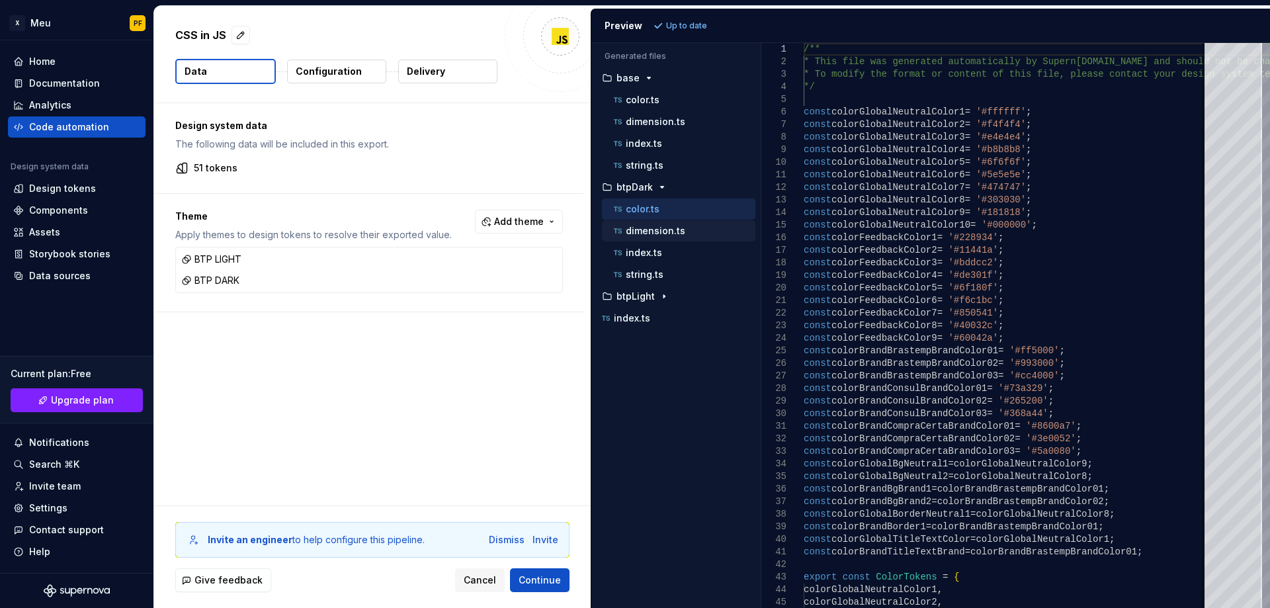
click at [646, 227] on p "dimension.ts" at bounding box center [656, 231] width 60 height 11
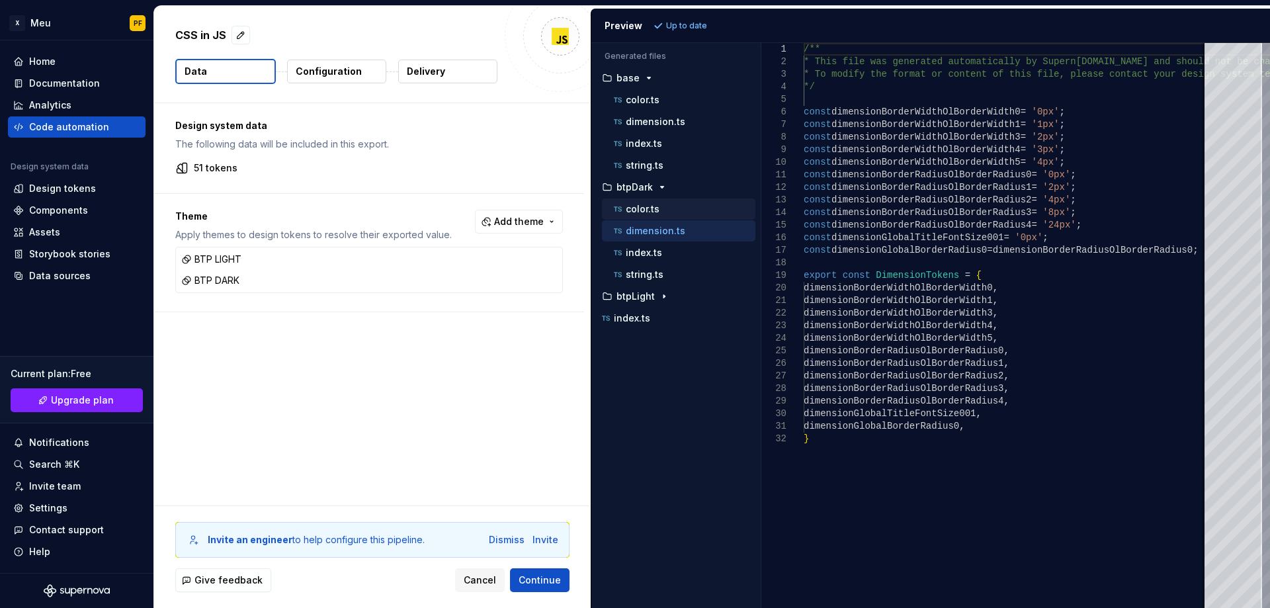
click at [644, 213] on p "color.ts" at bounding box center [643, 209] width 34 height 11
type textarea "**********"
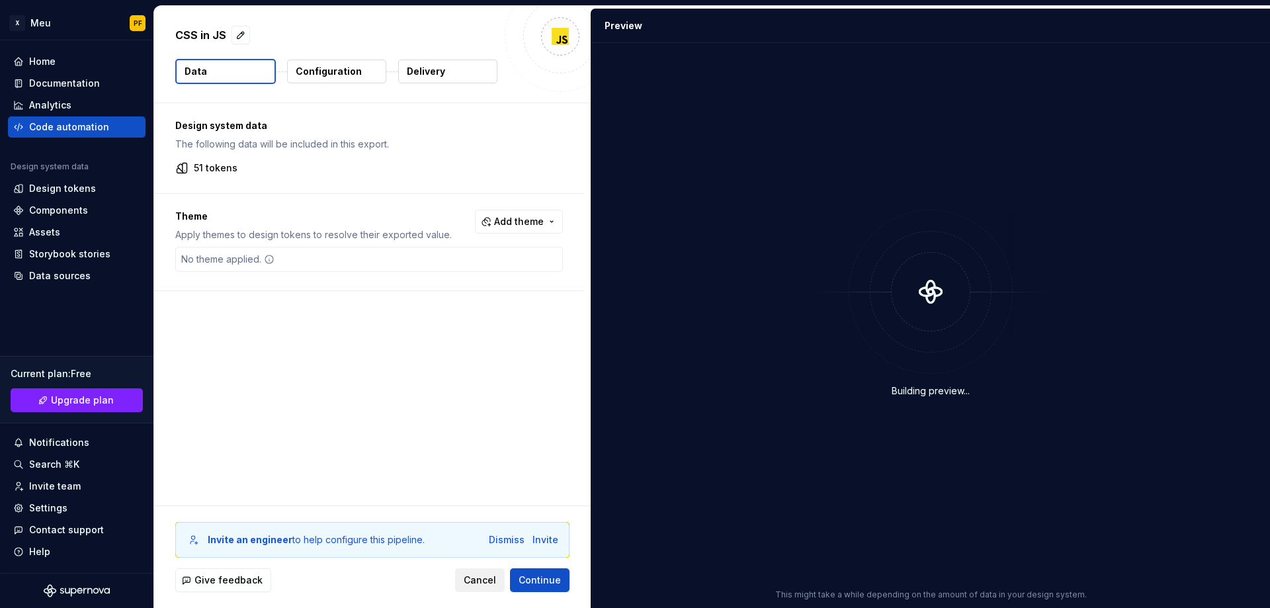
click at [491, 579] on span "Cancel" at bounding box center [480, 580] width 32 height 13
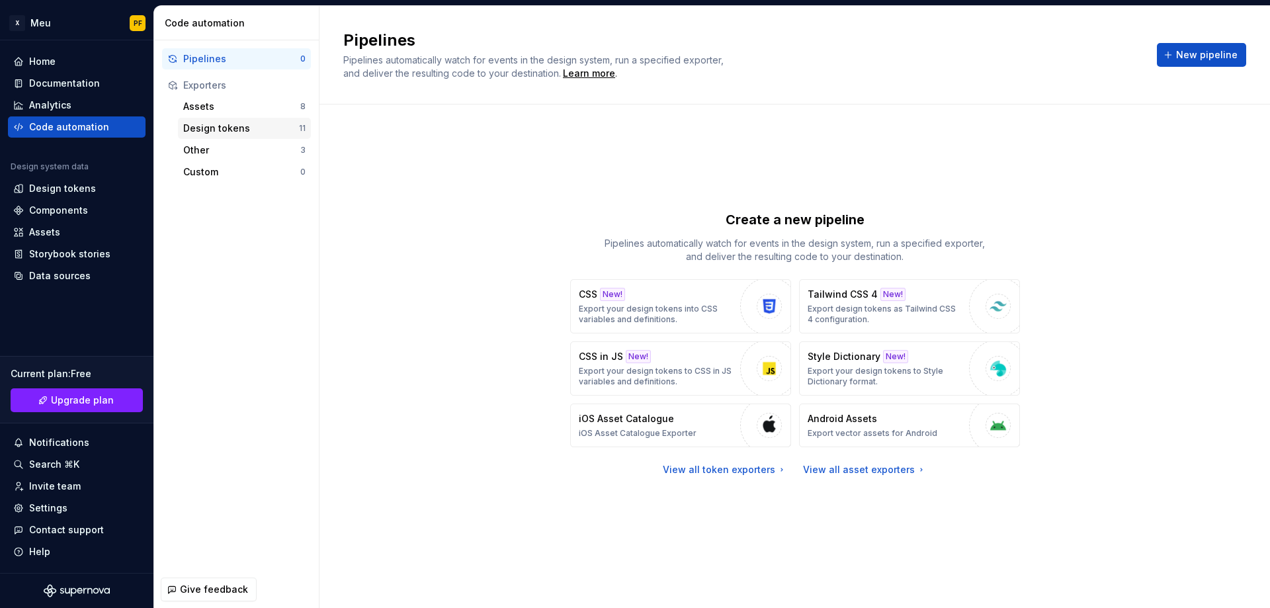
click at [245, 126] on div "Design tokens" at bounding box center [241, 128] width 116 height 13
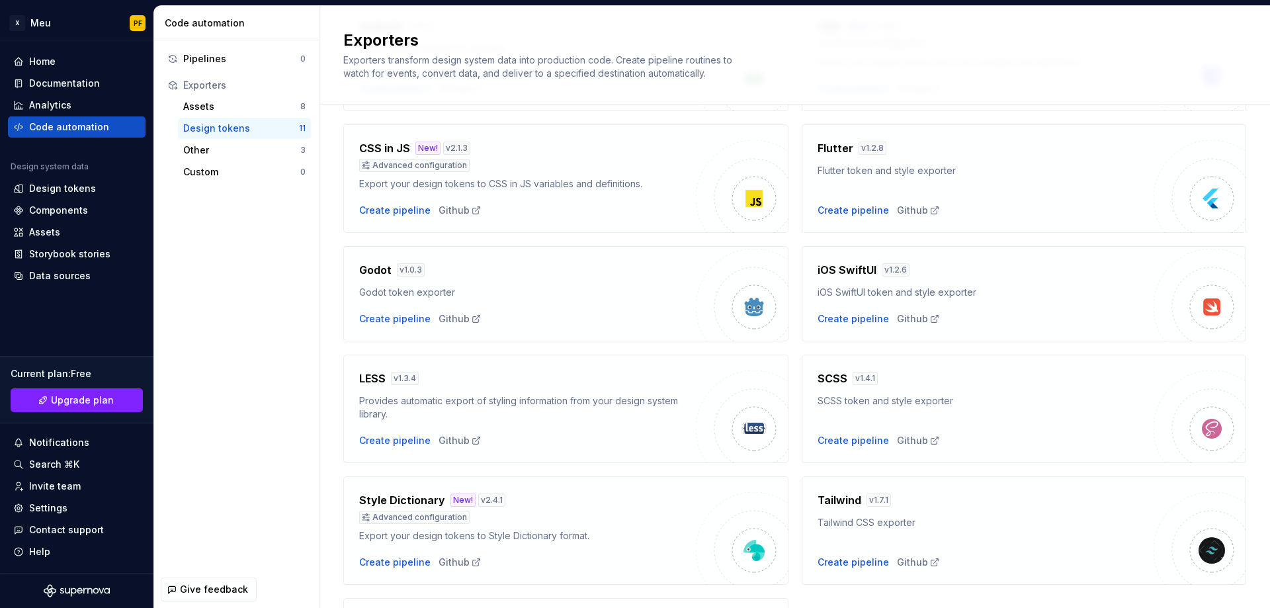
scroll to position [154, 0]
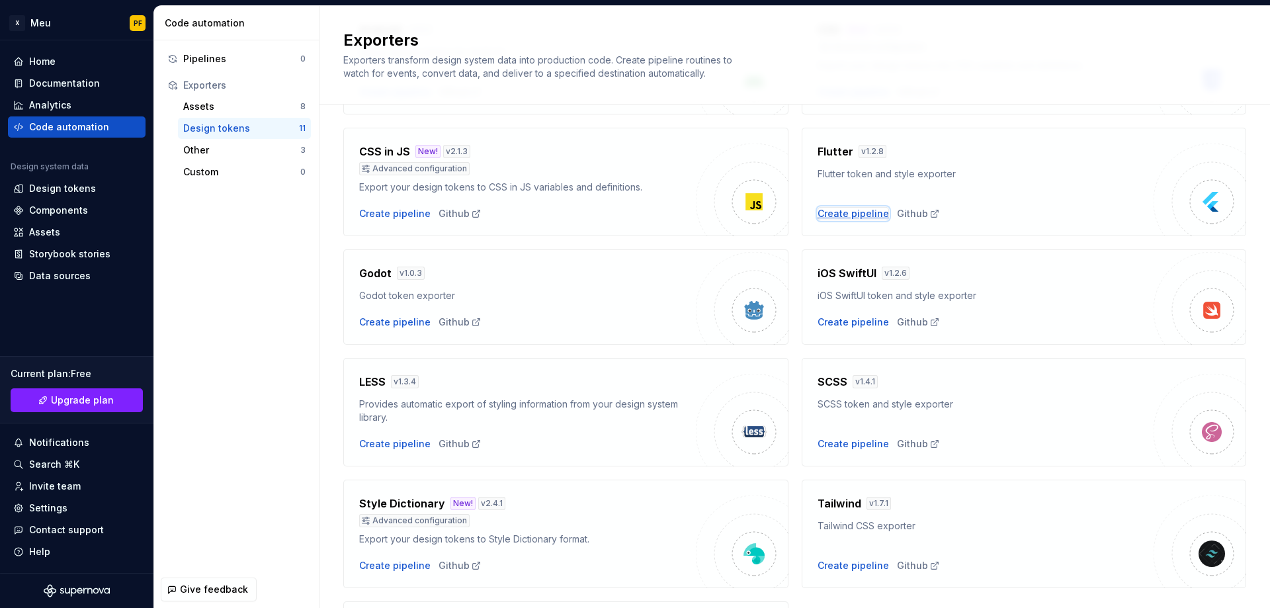
click at [855, 215] on div "Create pipeline" at bounding box center [853, 213] width 71 height 13
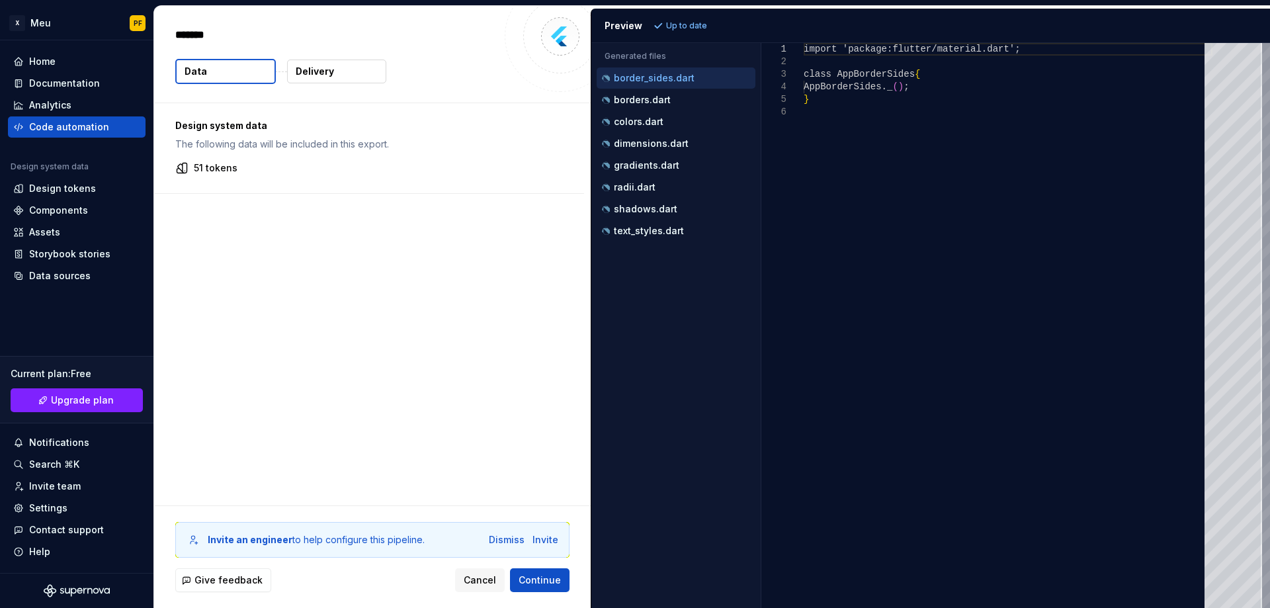
type textarea "*"
click at [642, 107] on div "borders.dart" at bounding box center [676, 99] width 159 height 21
click at [642, 101] on p "borders.dart" at bounding box center [642, 100] width 57 height 11
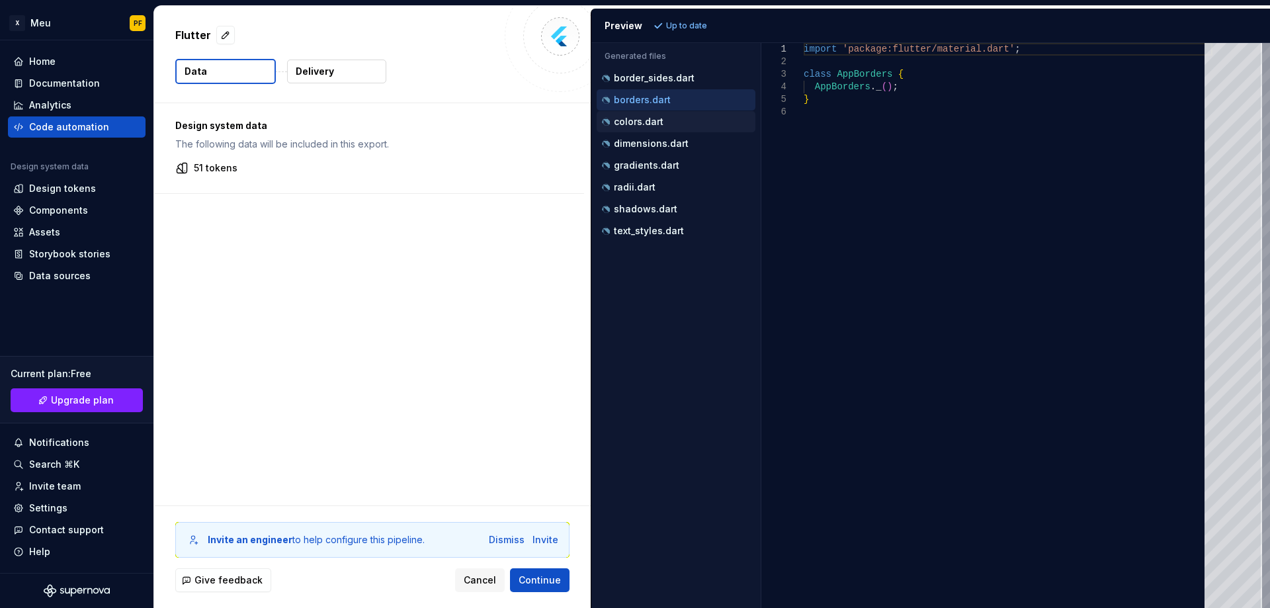
click at [643, 124] on p "colors.dart" at bounding box center [639, 121] width 50 height 11
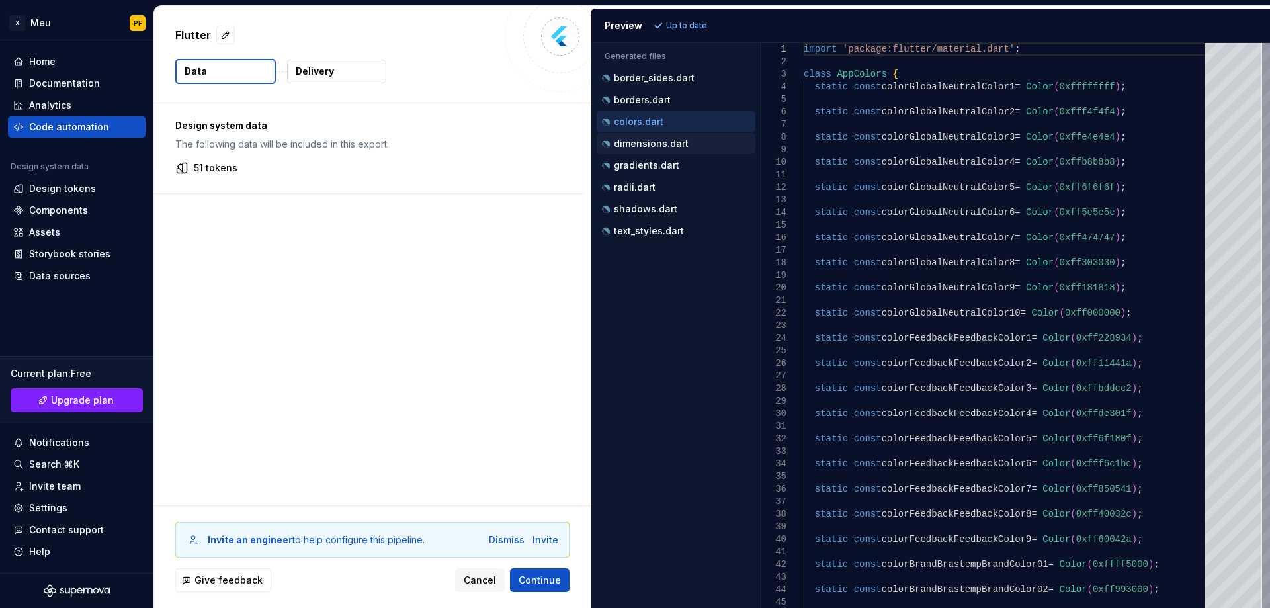
click at [648, 146] on p "dimensions.dart" at bounding box center [651, 143] width 75 height 11
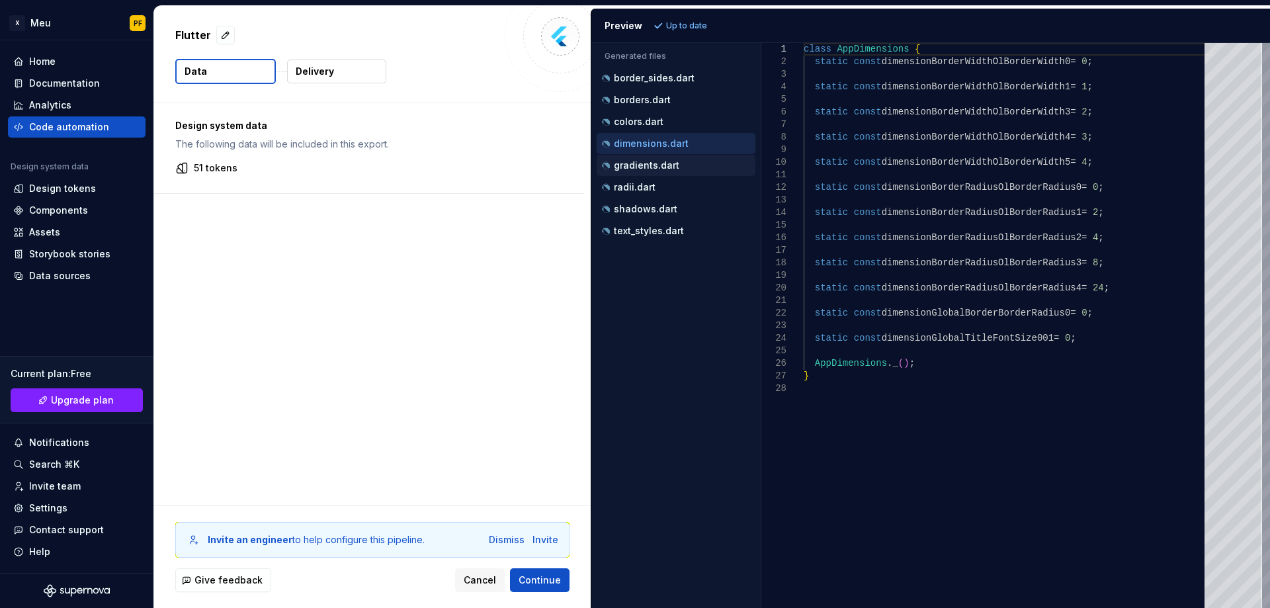
click at [653, 165] on p "gradients.dart" at bounding box center [646, 165] width 65 height 11
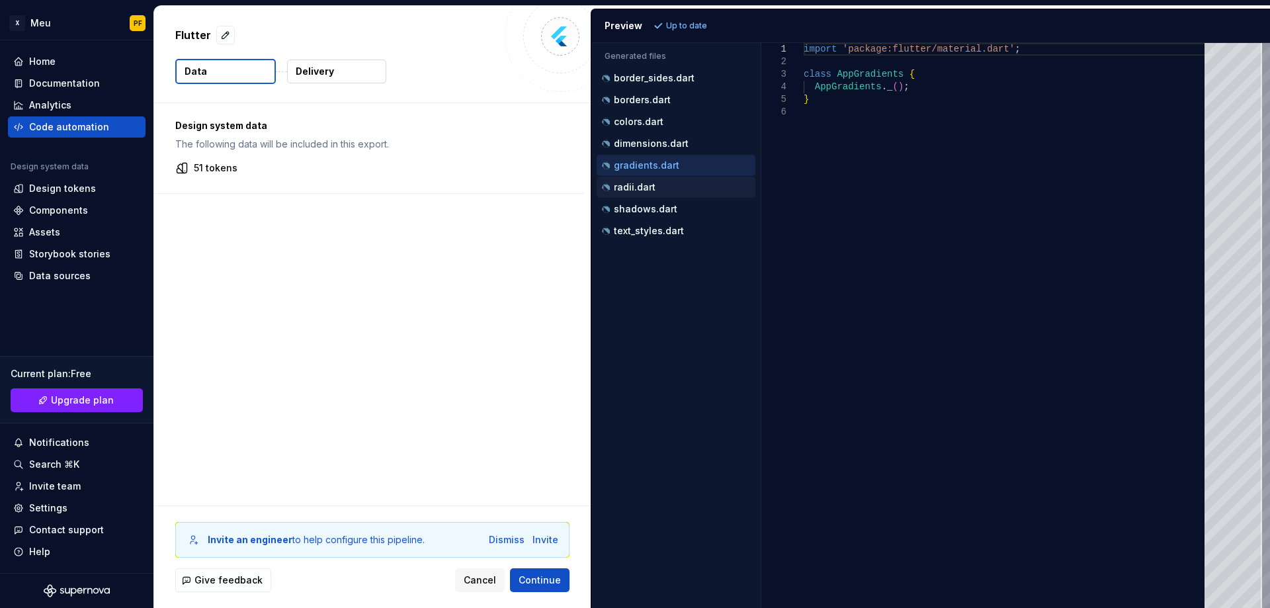
click at [653, 186] on p "radii.dart" at bounding box center [635, 187] width 42 height 11
click at [662, 210] on p "shadows.dart" at bounding box center [646, 209] width 64 height 11
type textarea "**********"
click at [67, 62] on div "Home" at bounding box center [76, 61] width 127 height 13
